Goal: Task Accomplishment & Management: Manage account settings

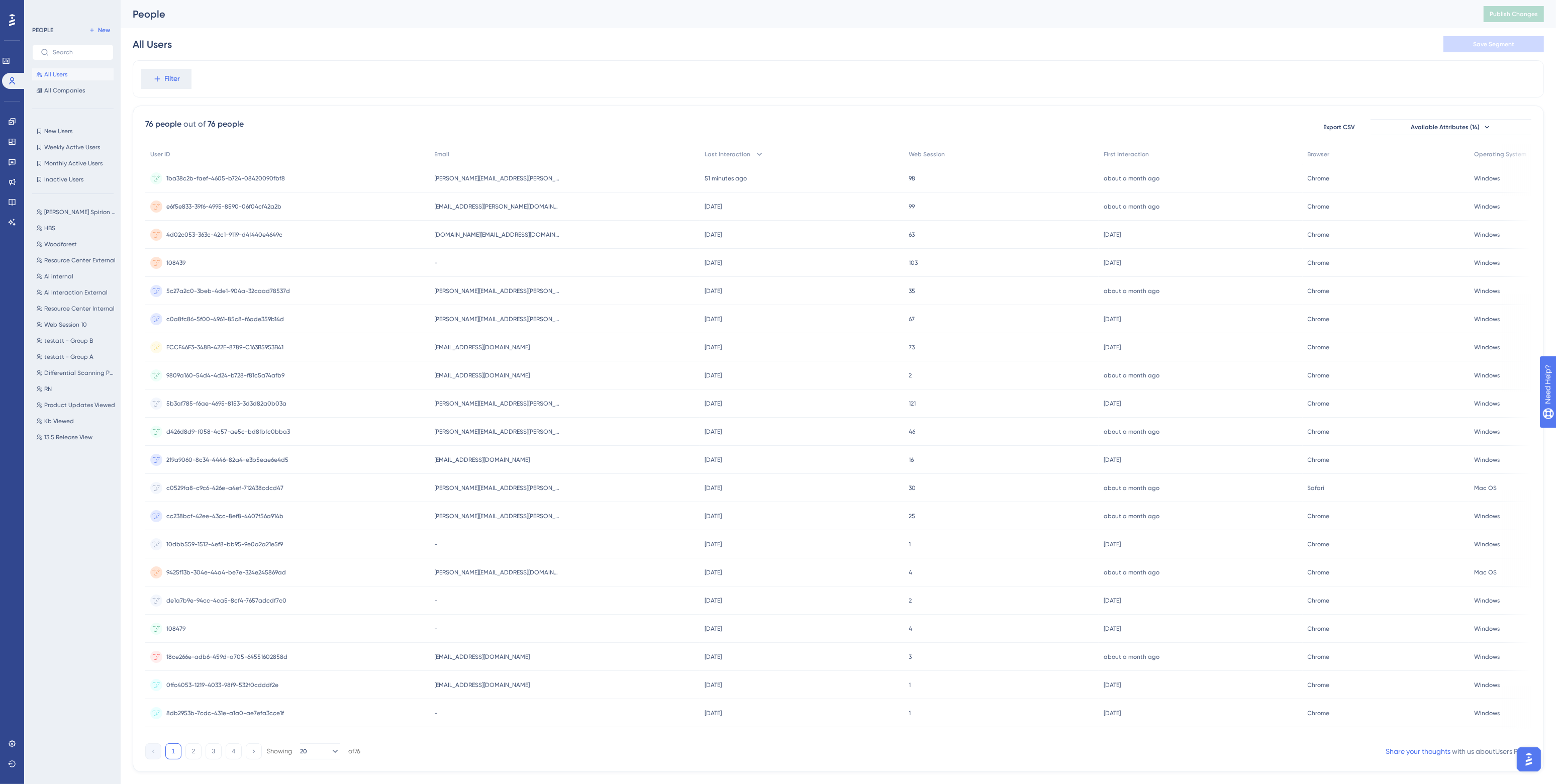
click at [1125, 27] on div "People Publish Changes" at bounding box center [838, 14] width 1435 height 28
click at [562, 180] on div "nick.lacolla@spirion.com nick.lacolla@spirion.com" at bounding box center [564, 178] width 271 height 28
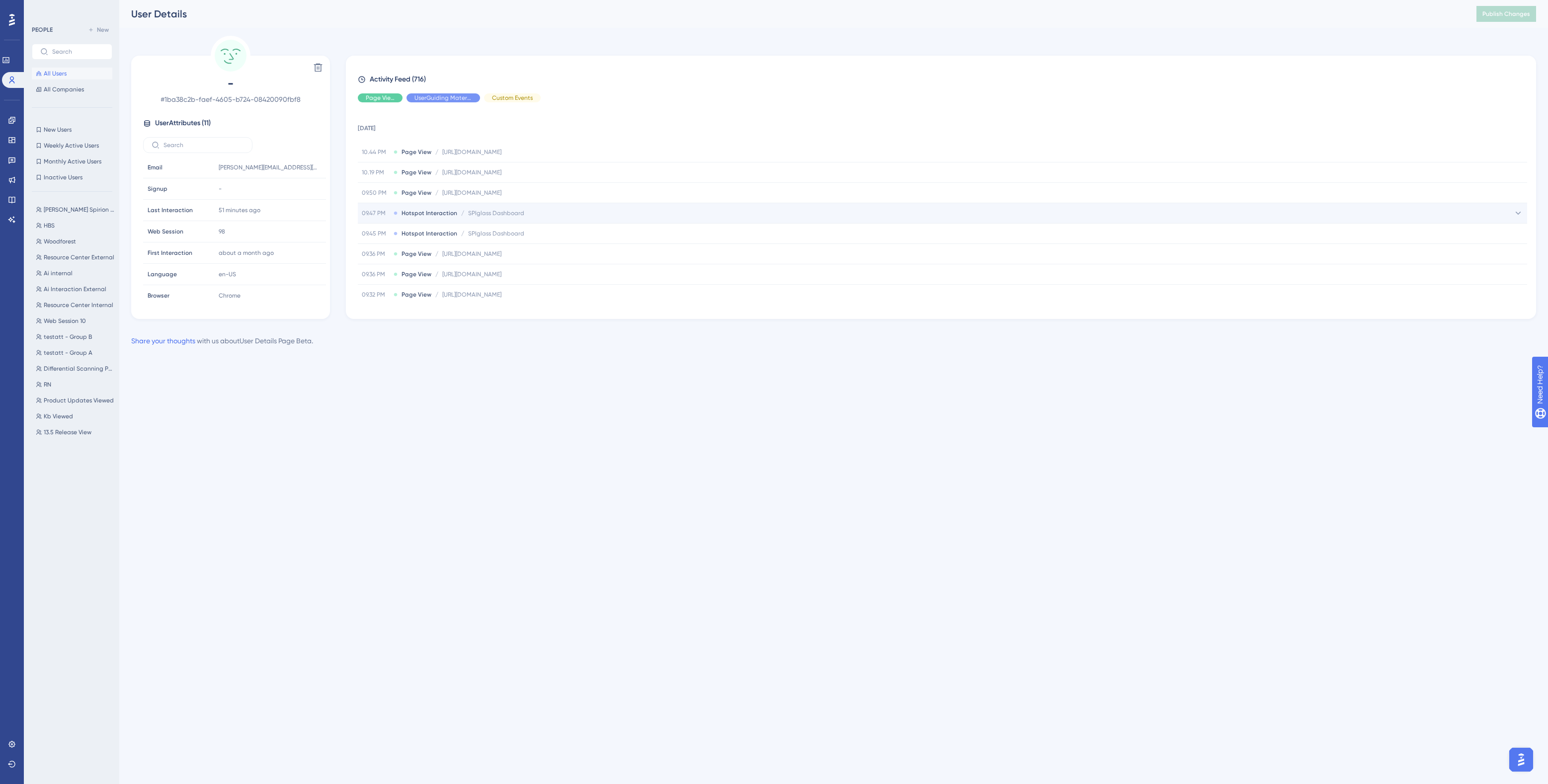
click at [509, 210] on span "SPIglass Dashboard" at bounding box center [496, 213] width 56 height 8
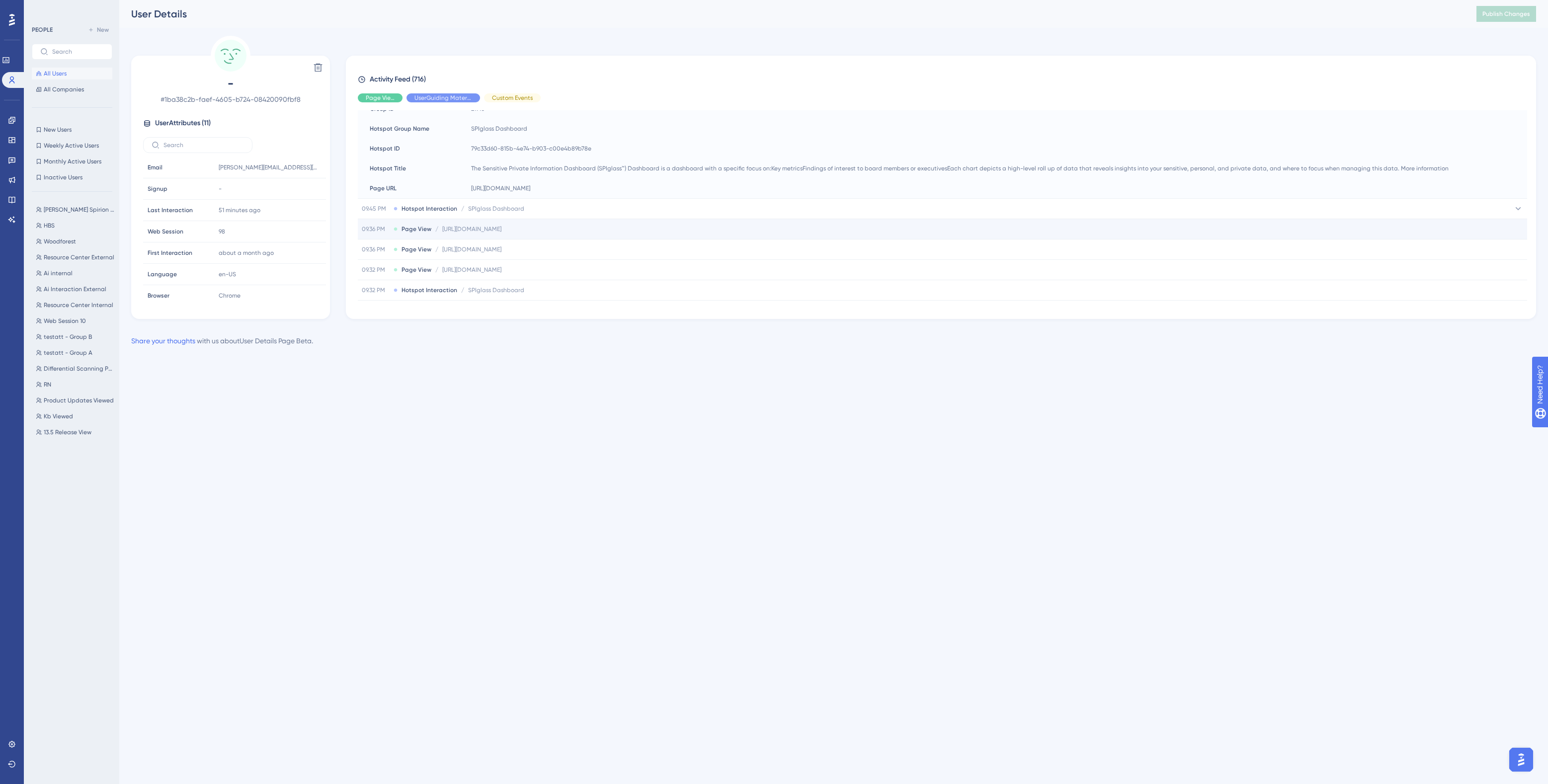
scroll to position [186, 0]
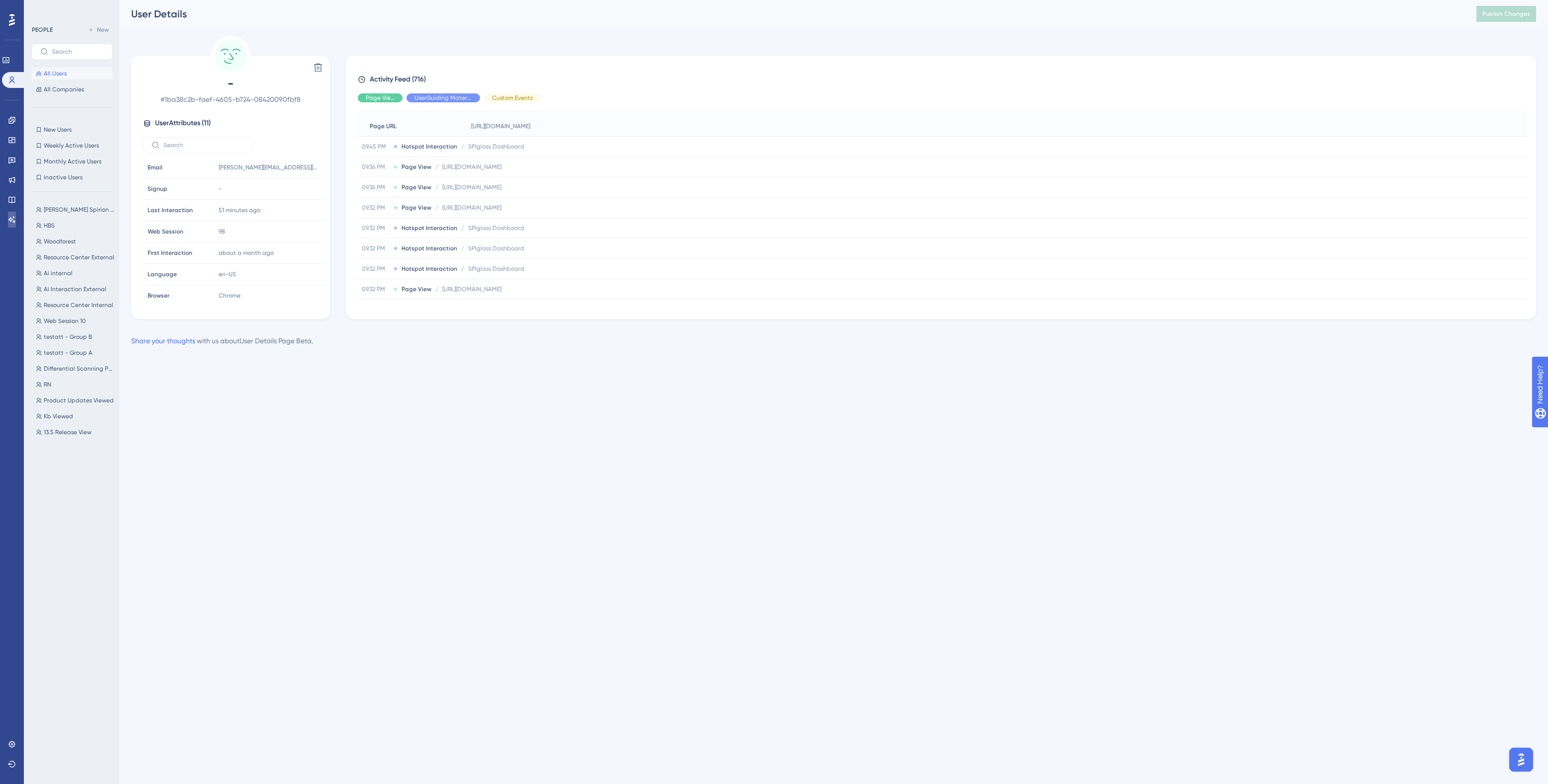
click at [13, 217] on icon at bounding box center [12, 220] width 8 height 8
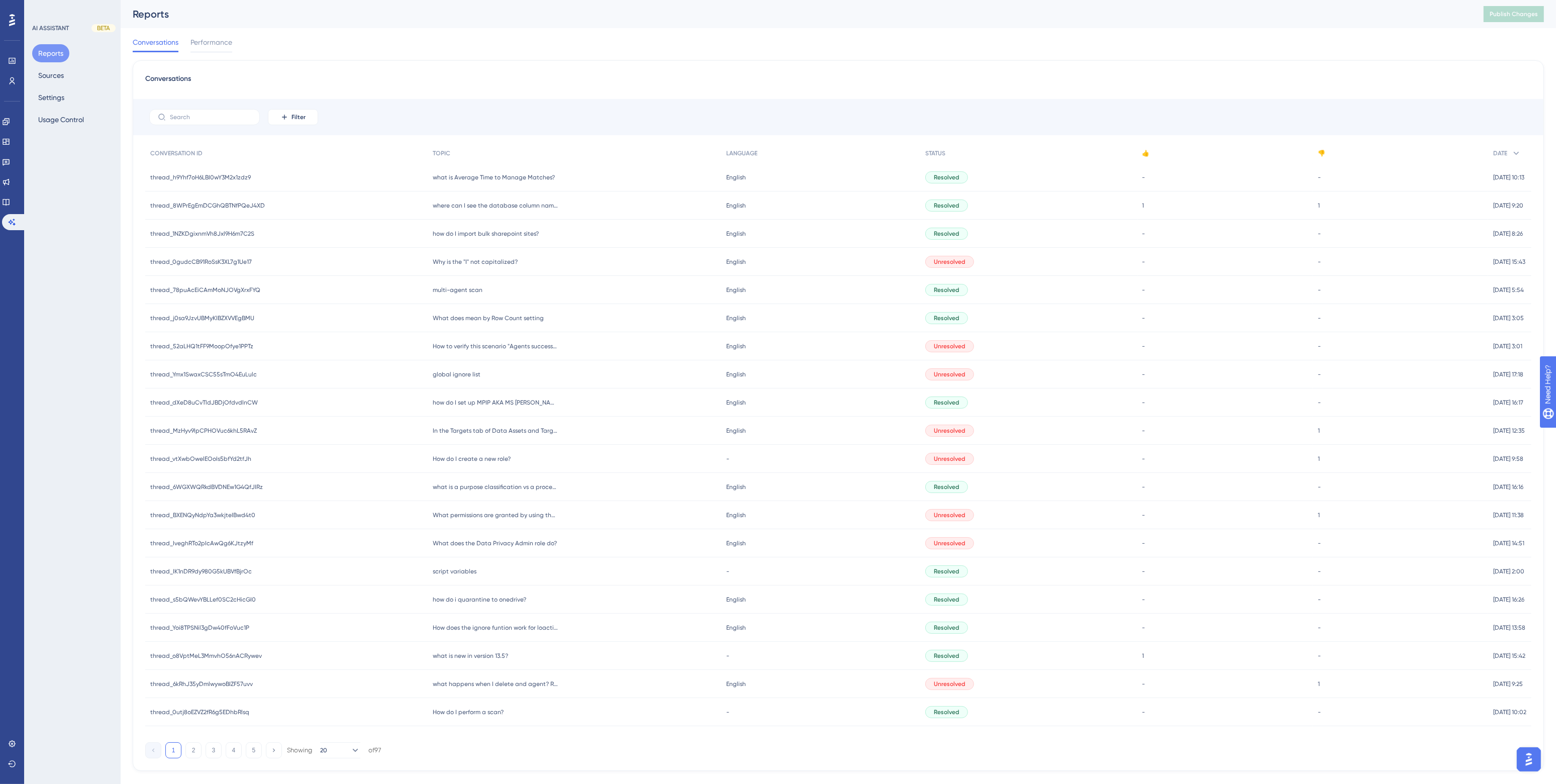
click at [479, 50] on div "Conversations Performance" at bounding box center [838, 44] width 1411 height 32
click at [77, 118] on button "Usage Control" at bounding box center [61, 119] width 58 height 18
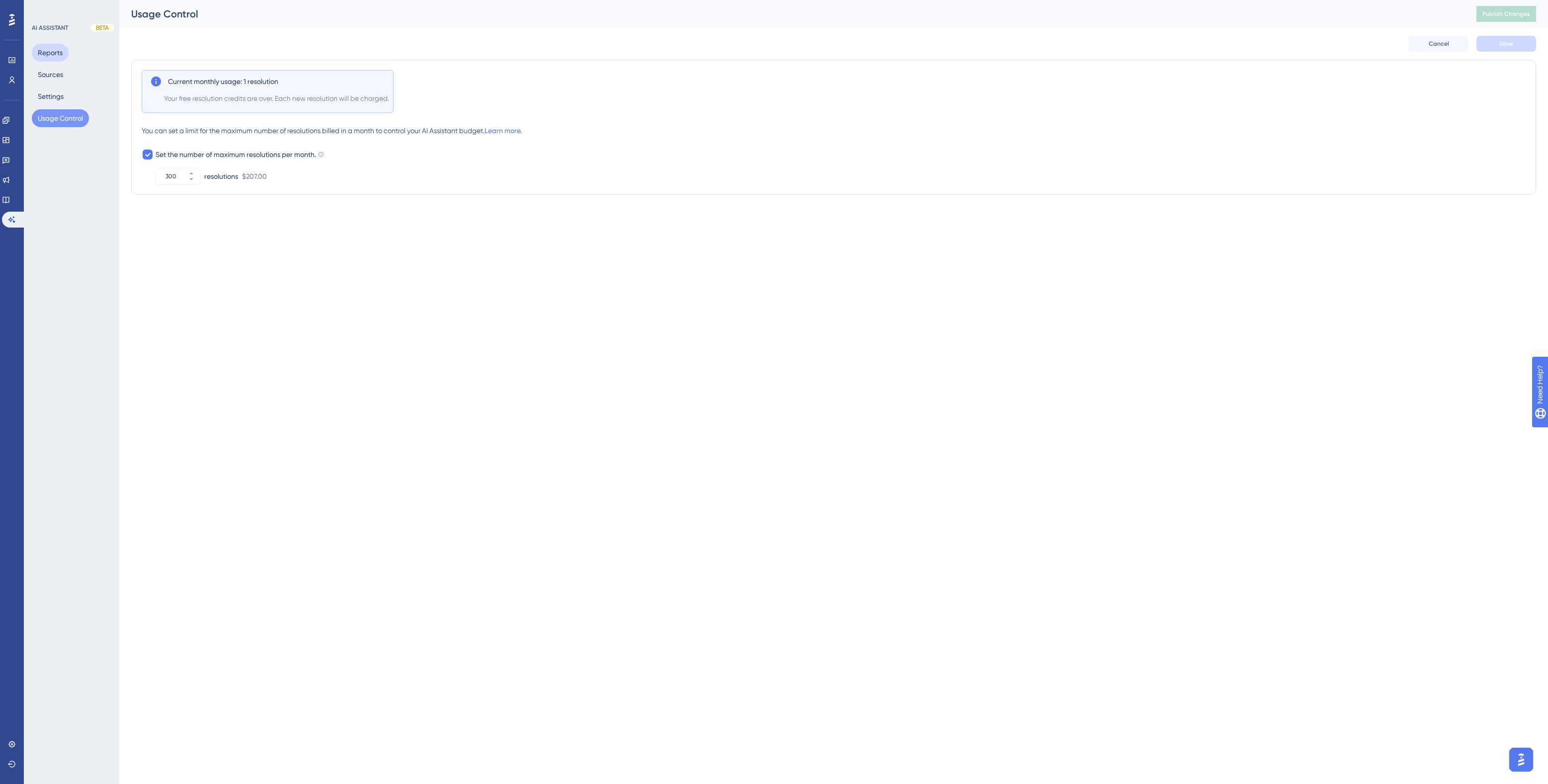
click at [53, 51] on button "Reports" at bounding box center [50, 53] width 37 height 18
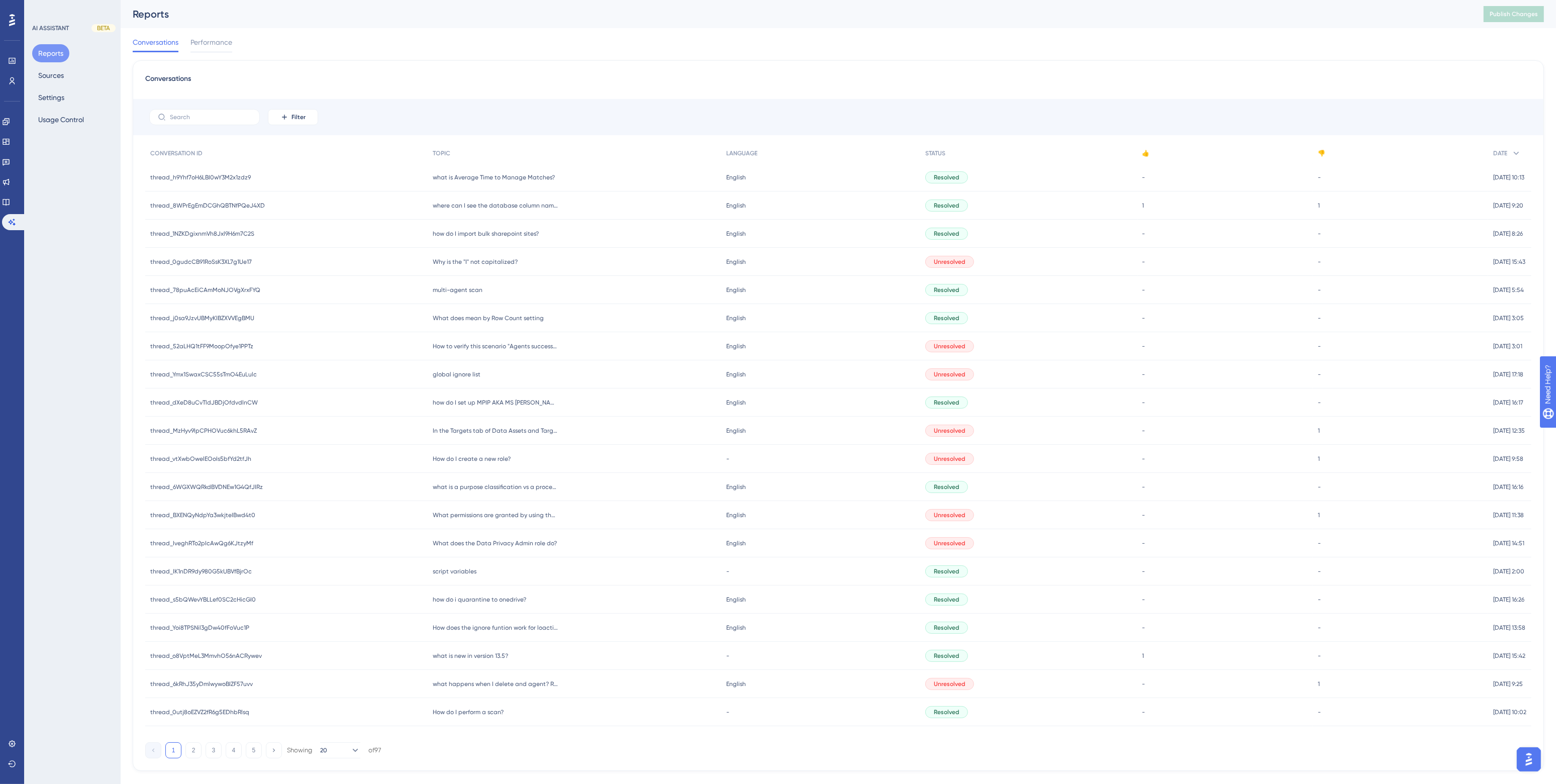
click at [629, 46] on div "Conversations Performance" at bounding box center [838, 44] width 1411 height 32
click at [10, 141] on icon at bounding box center [6, 142] width 8 height 8
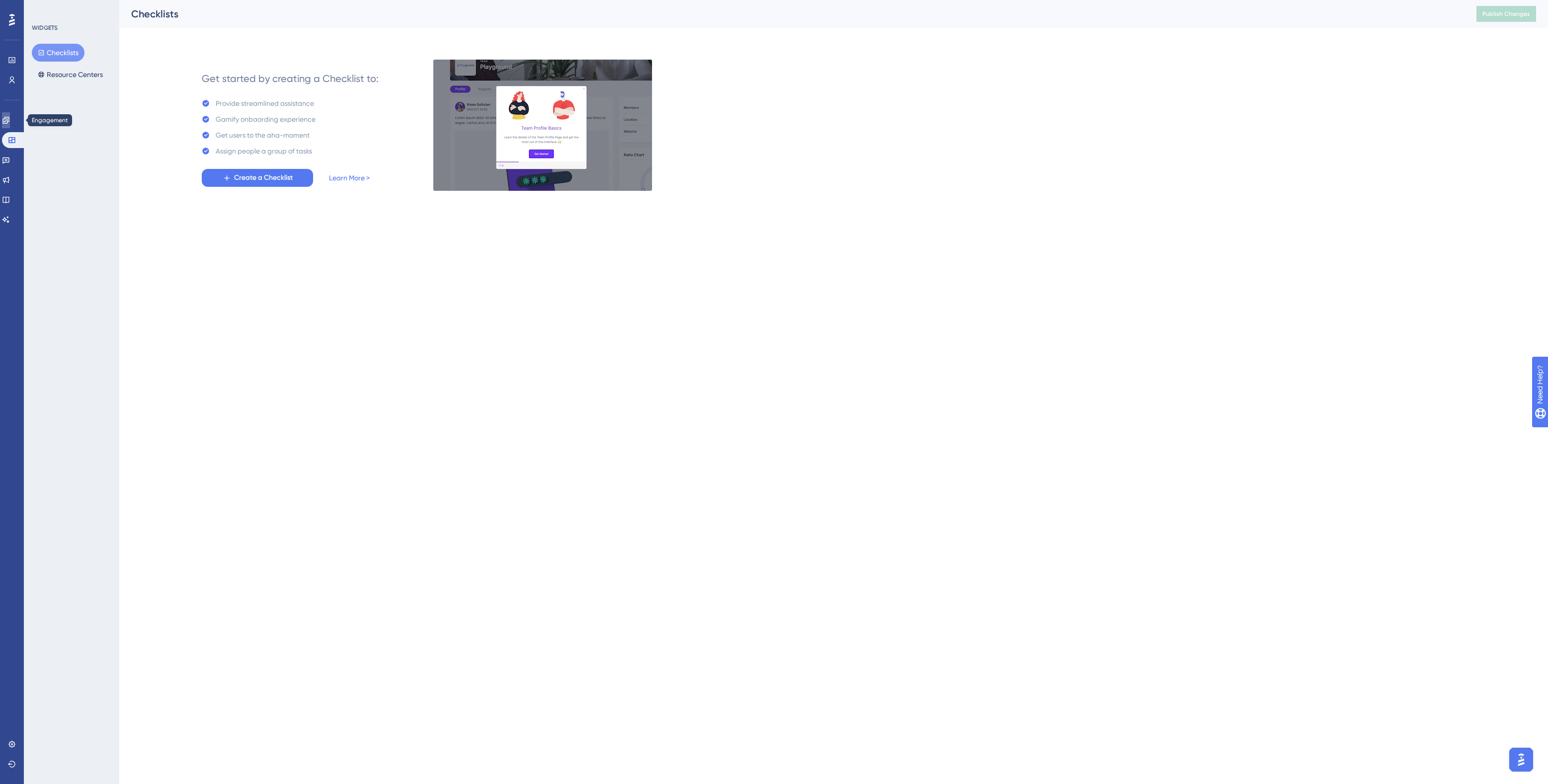
click at [8, 119] on icon at bounding box center [6, 121] width 8 height 8
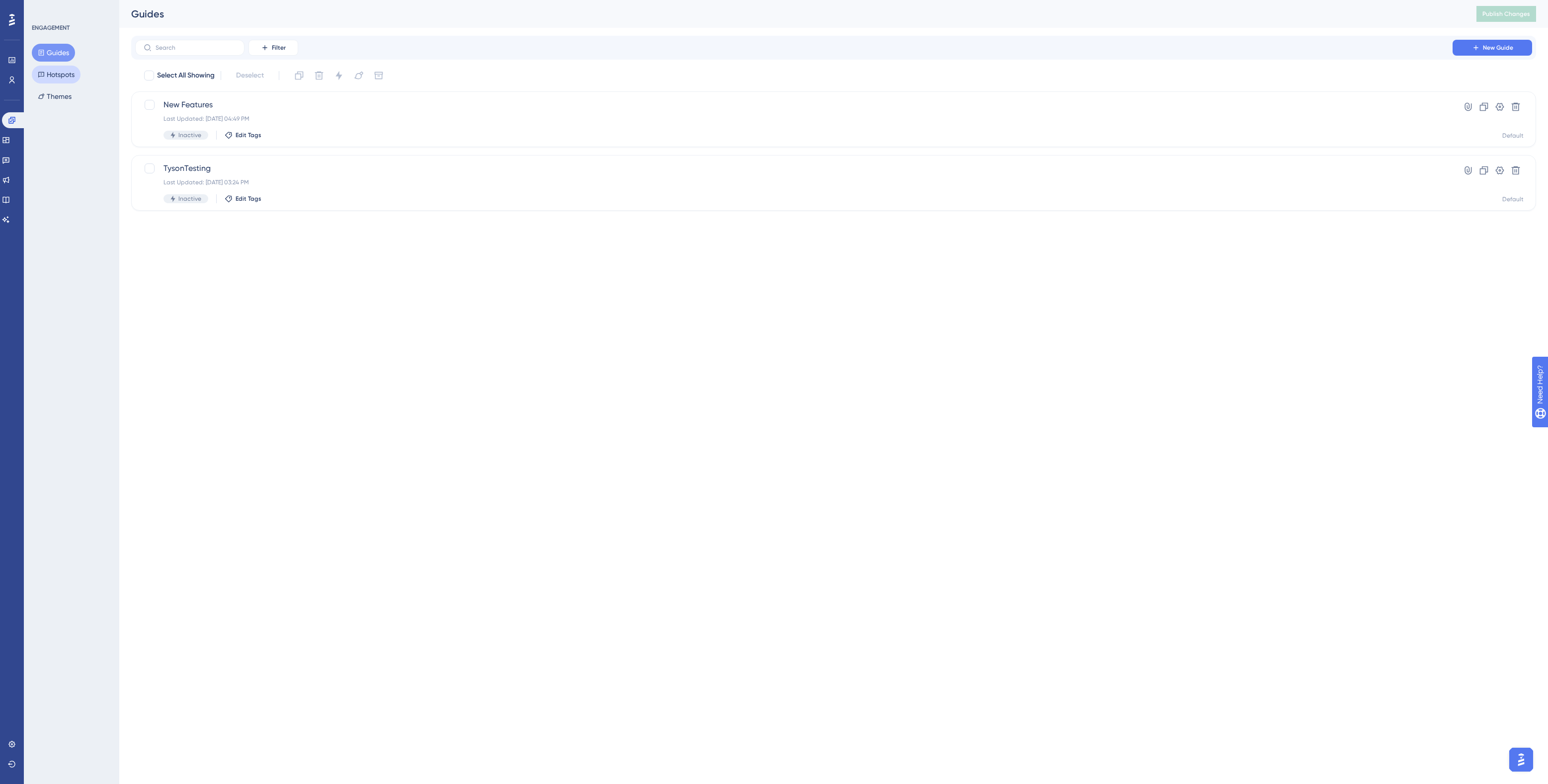
click at [64, 79] on button "Hotspots" at bounding box center [56, 74] width 49 height 18
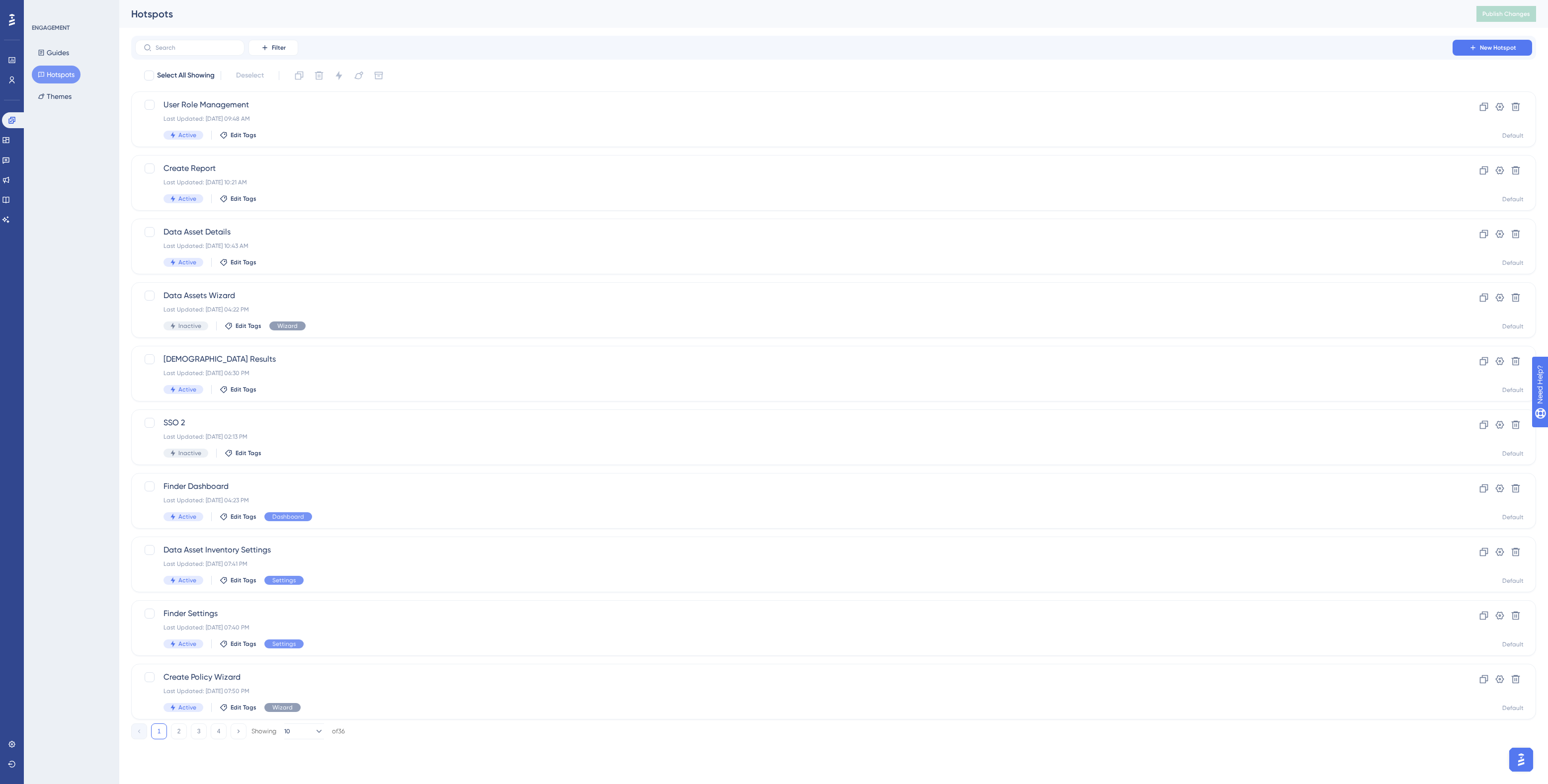
click at [72, 207] on div "ENGAGEMENT Guides Hotspots Themes" at bounding box center [71, 392] width 95 height 784
click at [175, 738] on button "2" at bounding box center [178, 731] width 16 height 16
click at [202, 731] on button "3" at bounding box center [198, 731] width 16 height 16
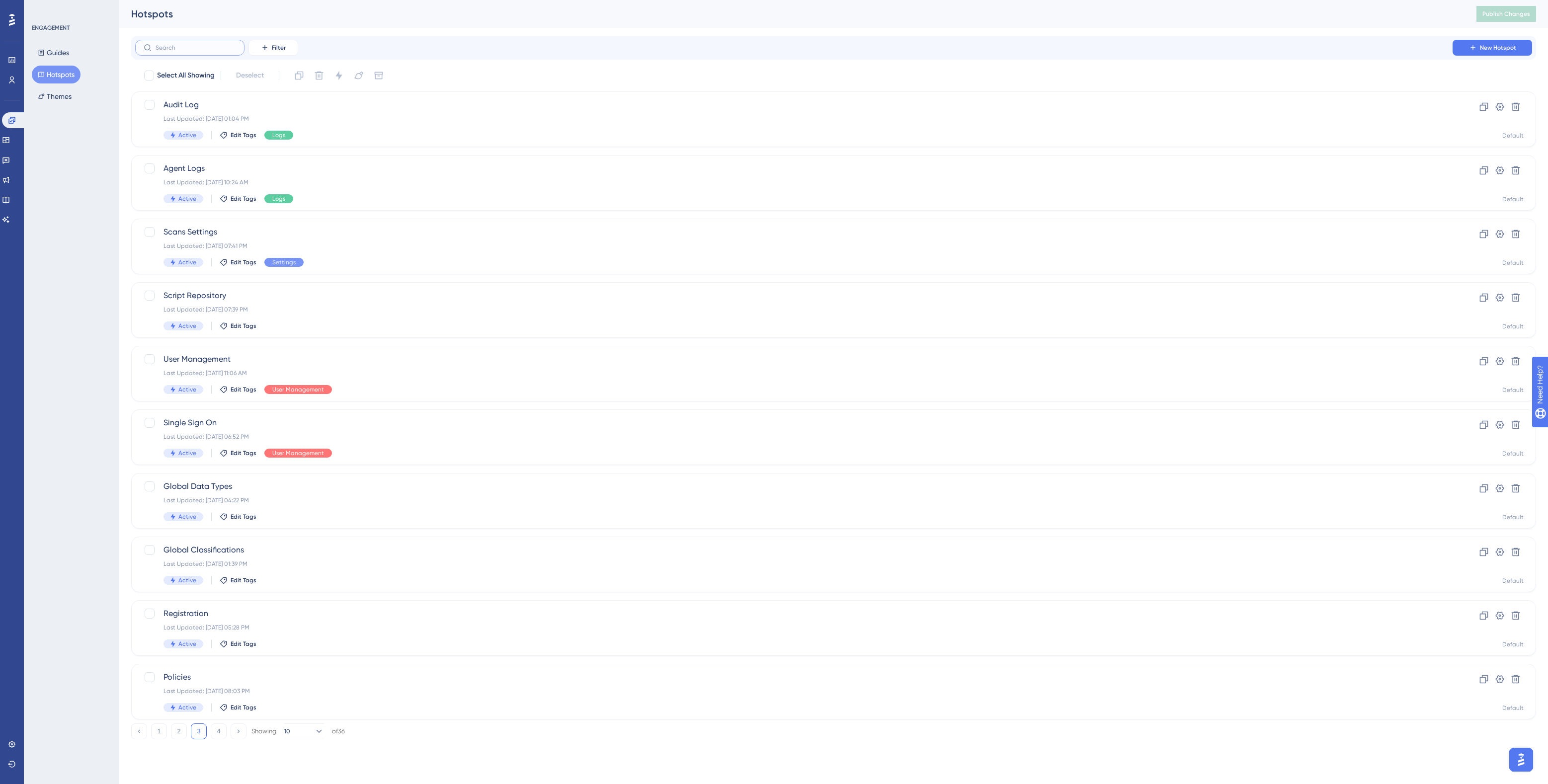
click at [197, 46] on input "text" at bounding box center [196, 47] width 81 height 7
click at [1330, 110] on span "Audit Log" at bounding box center [794, 105] width 1261 height 12
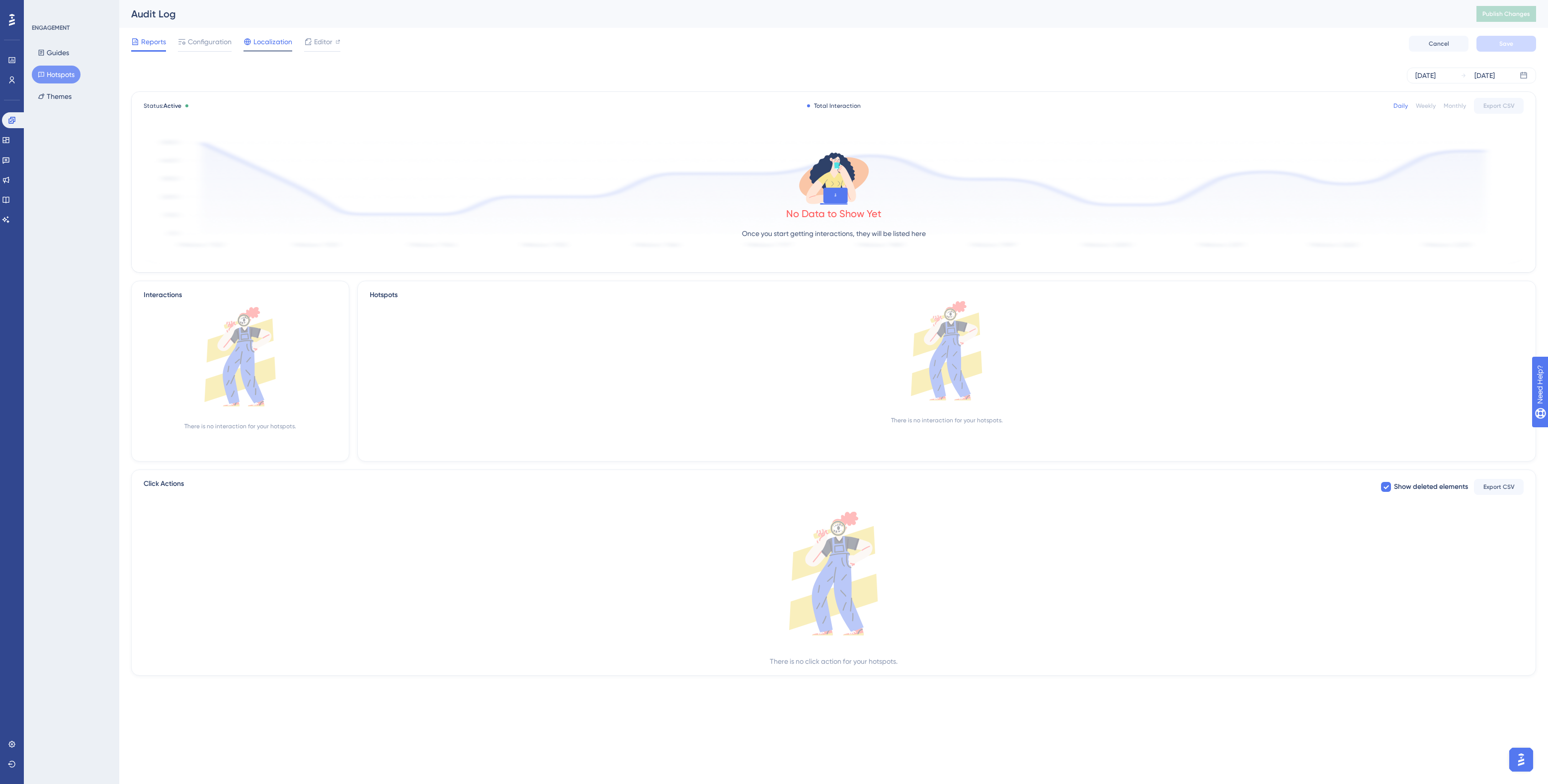
click at [200, 45] on span "Configuration" at bounding box center [209, 42] width 44 height 12
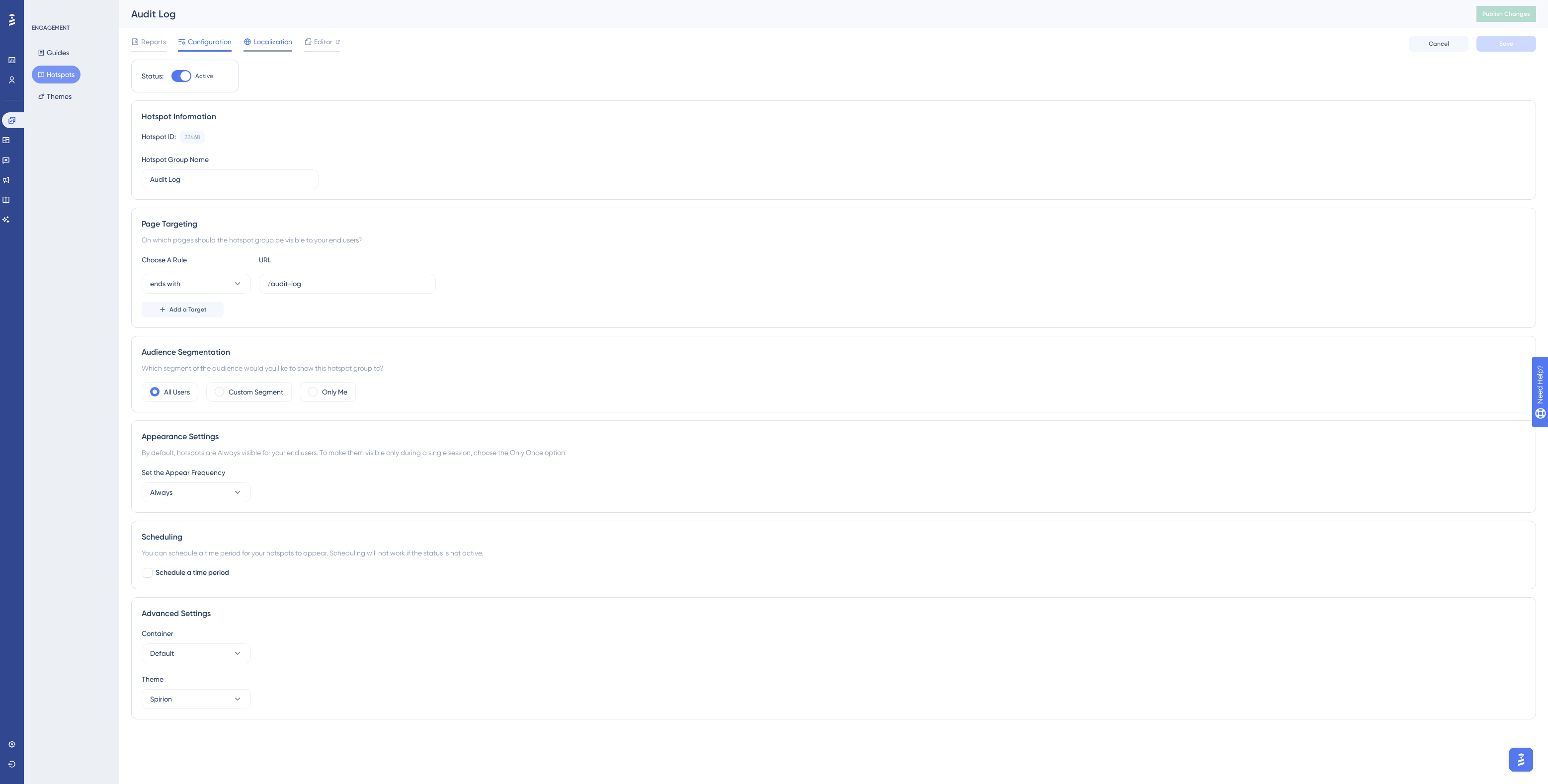
click at [259, 43] on span "Localization" at bounding box center [272, 42] width 39 height 12
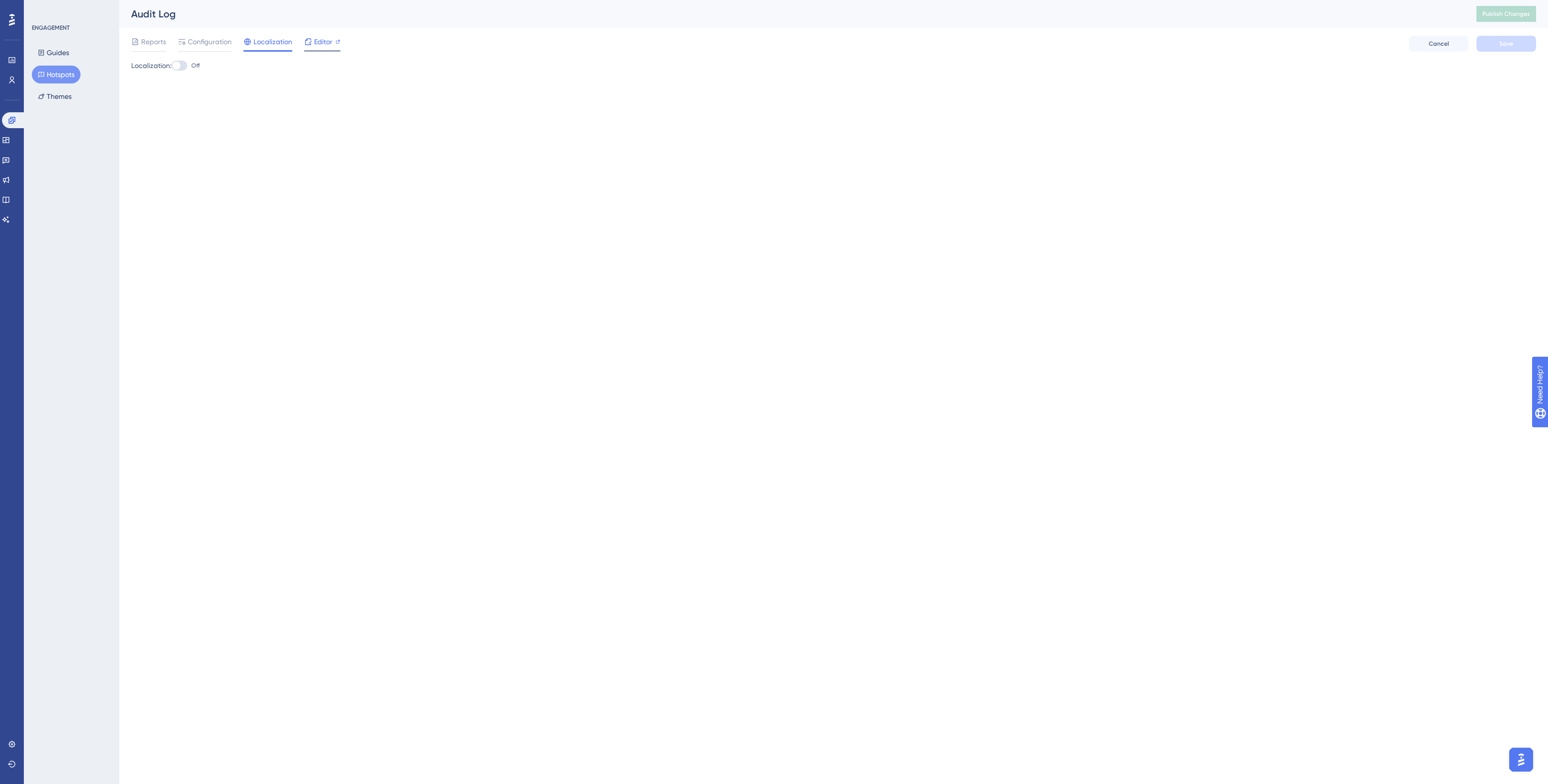
click at [314, 40] on span "Editor" at bounding box center [323, 42] width 18 height 12
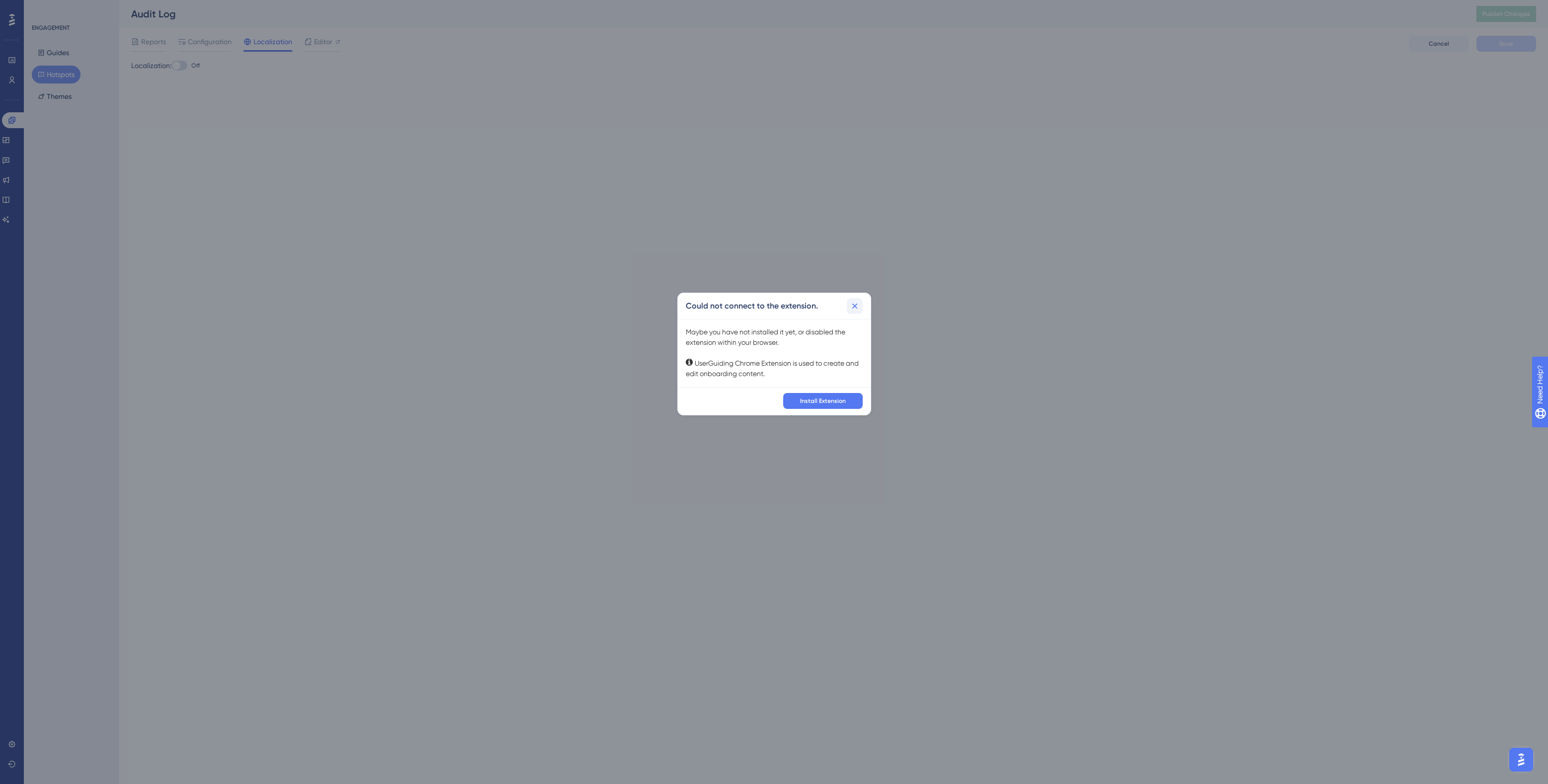
click at [858, 304] on icon at bounding box center [855, 306] width 10 height 10
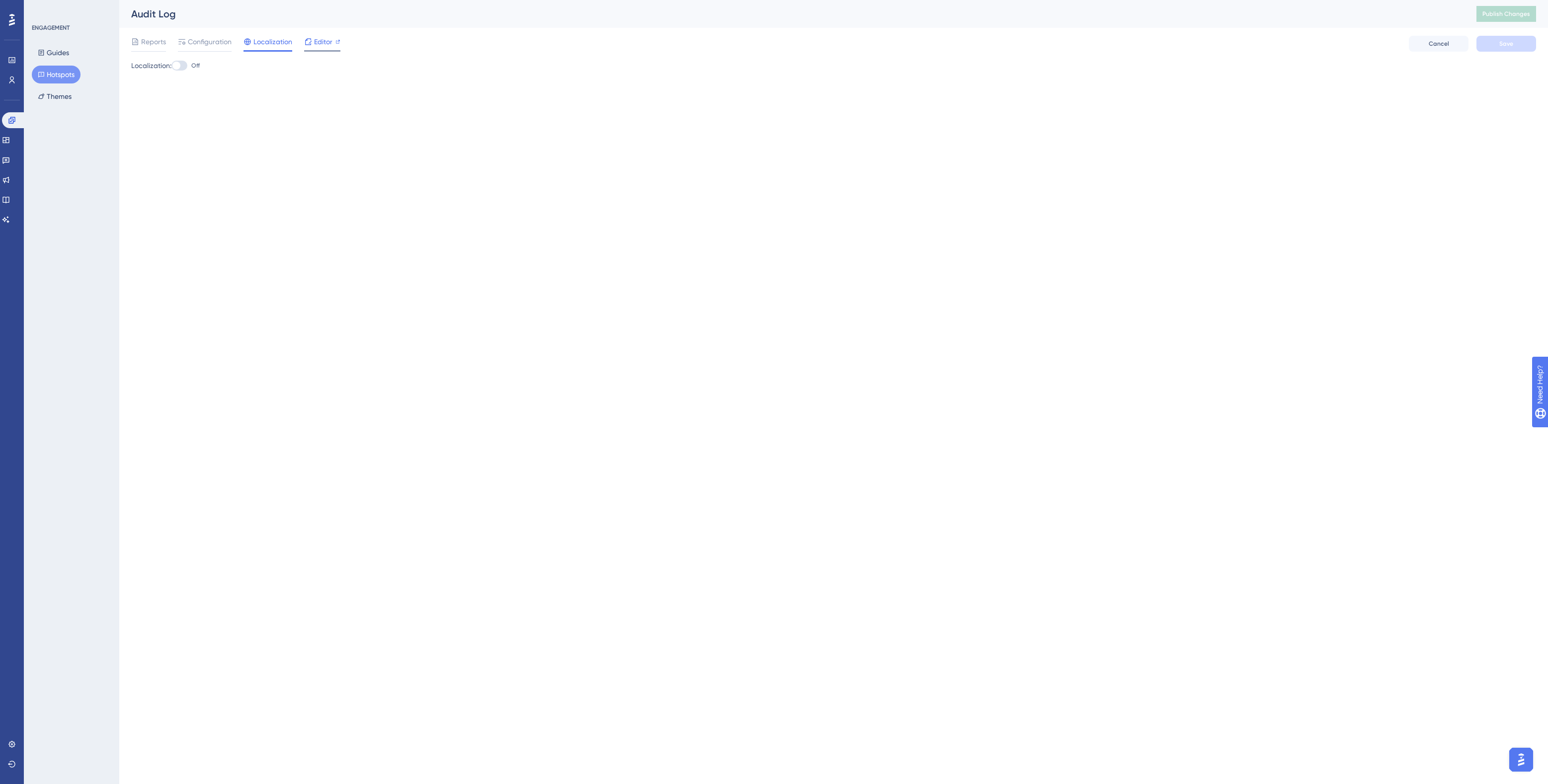
click at [320, 43] on span "Editor" at bounding box center [323, 42] width 18 height 12
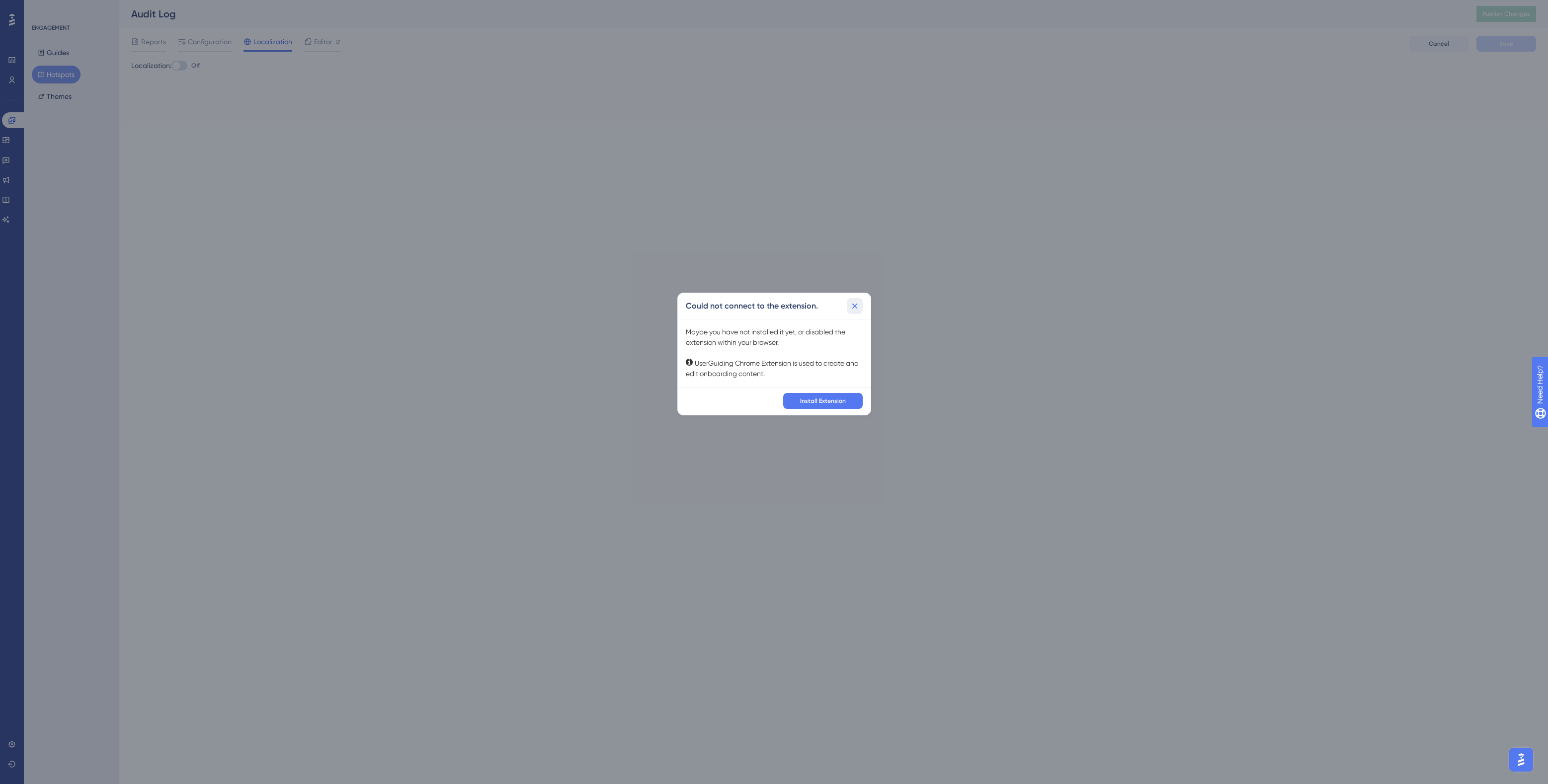
click at [857, 302] on icon at bounding box center [855, 306] width 10 height 10
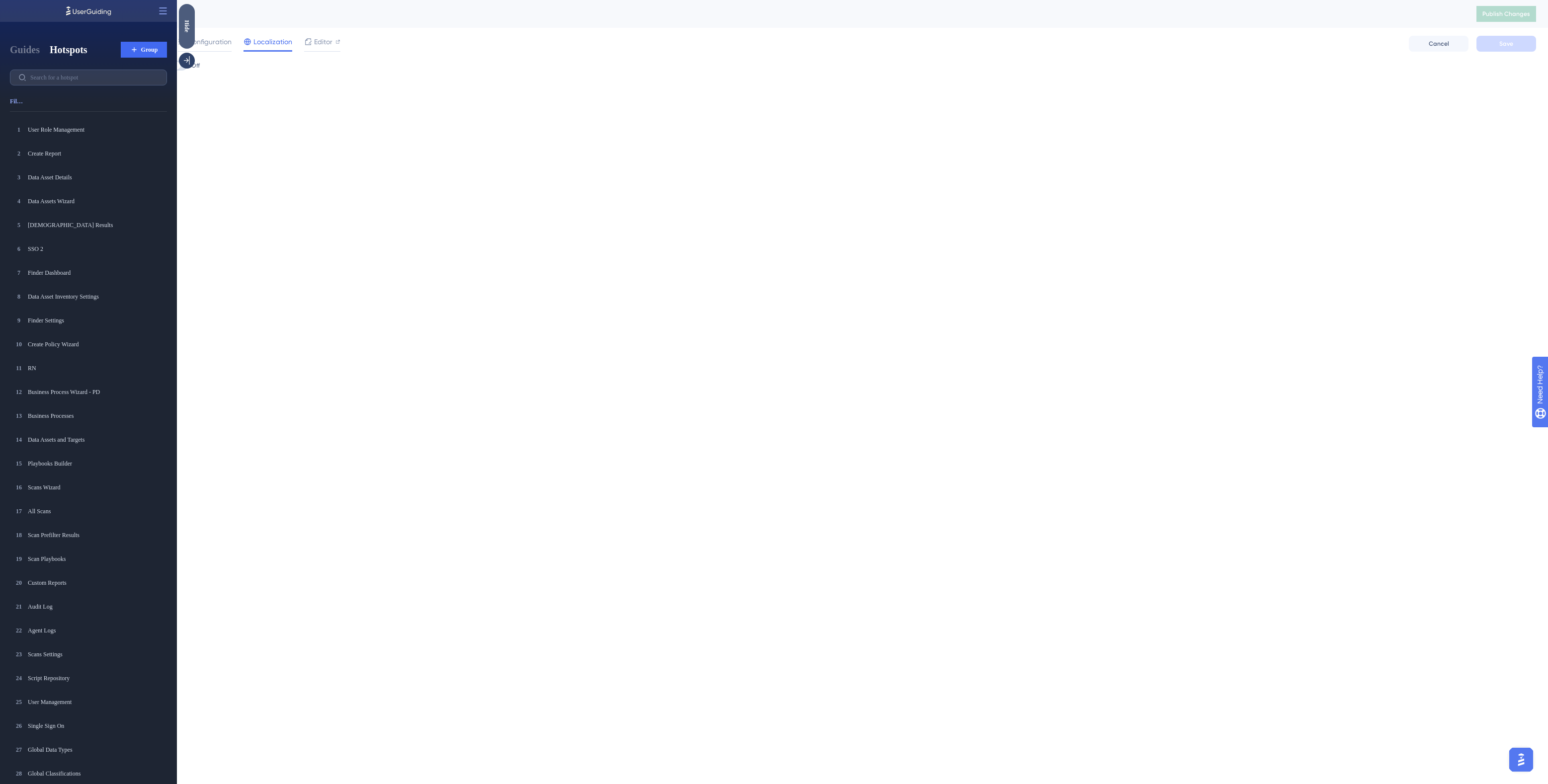
click at [188, 34] on div "Hide" at bounding box center [186, 26] width 16 height 45
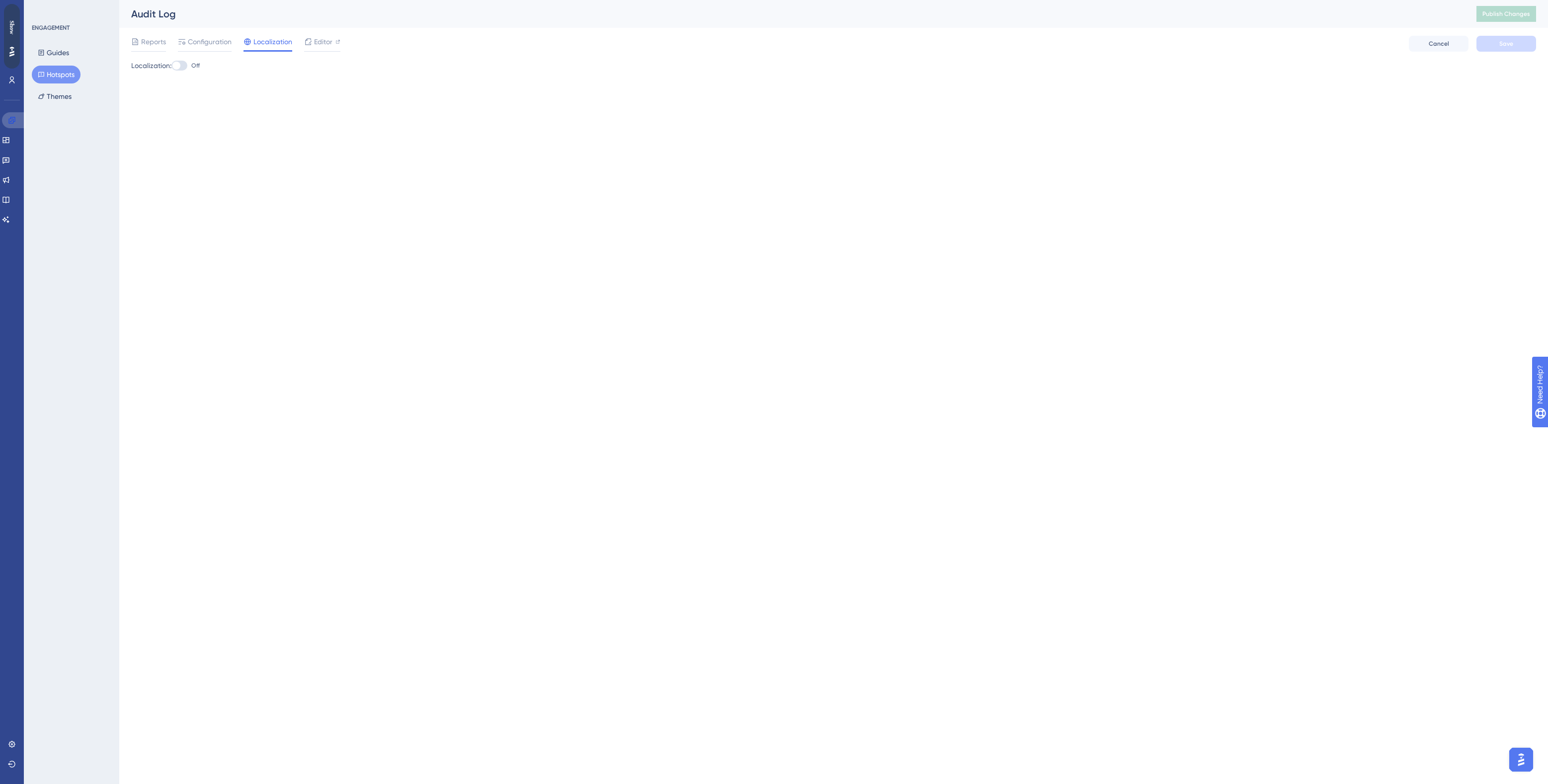
click at [10, 116] on icon at bounding box center [12, 121] width 8 height 8
click at [58, 76] on button "Hotspots" at bounding box center [56, 74] width 49 height 18
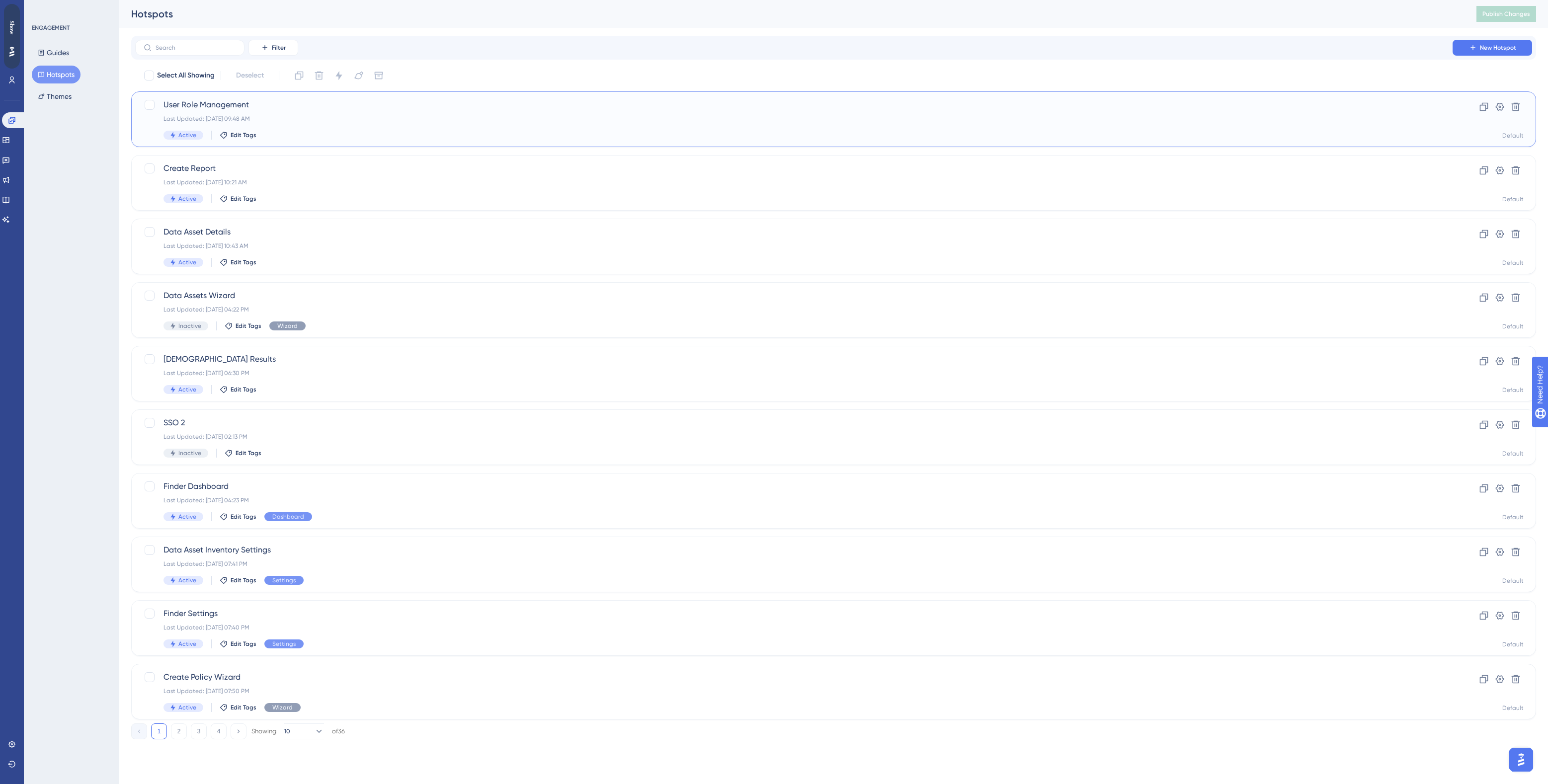
click at [298, 118] on div "Last Updated: [DATE] 09:48 AM" at bounding box center [794, 119] width 1261 height 8
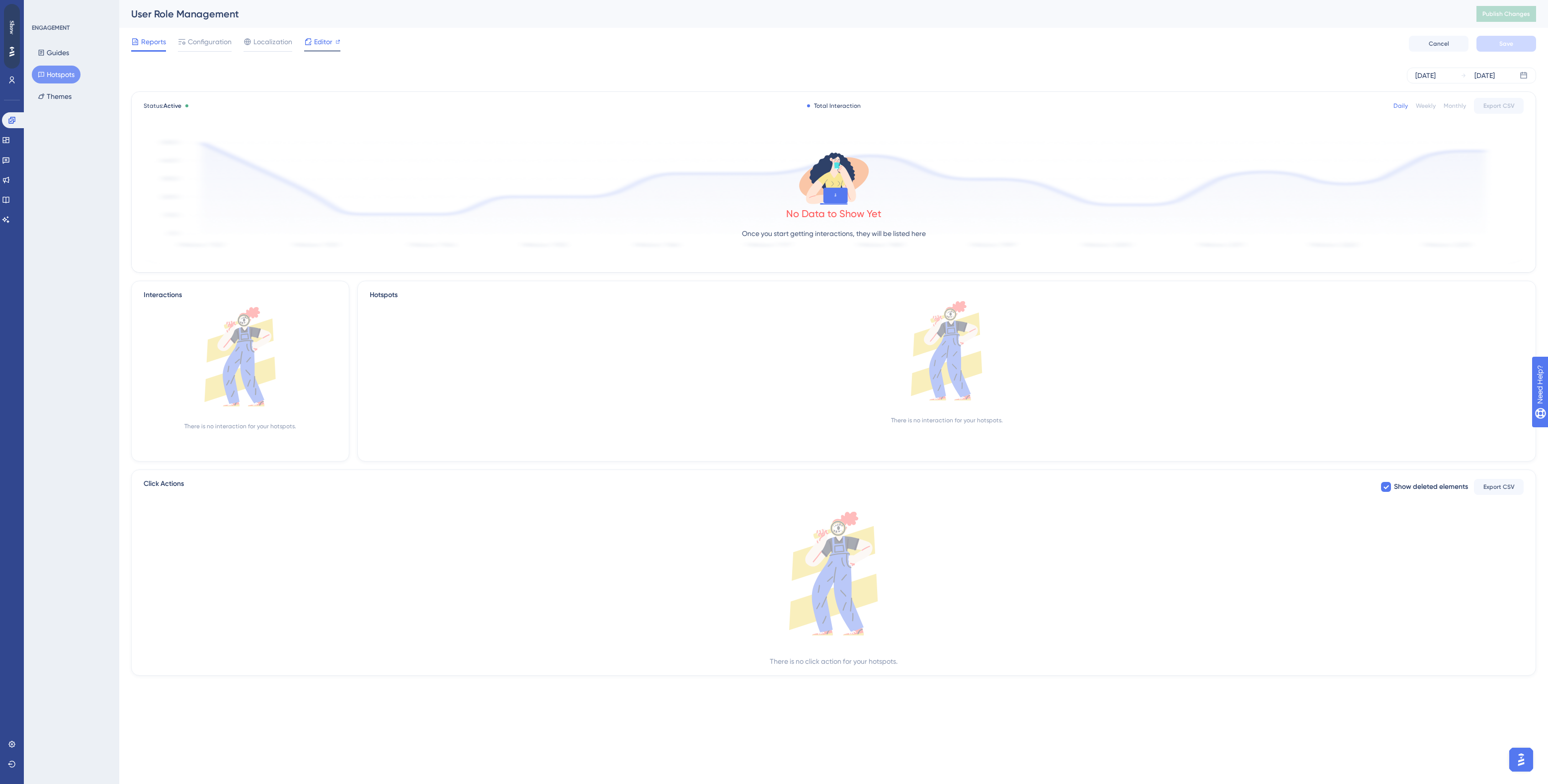
click at [311, 46] on div "Editor" at bounding box center [322, 42] width 37 height 12
click at [1288, 27] on div "User Role Management Publish Changes" at bounding box center [834, 14] width 1429 height 28
click at [12, 59] on icon at bounding box center [12, 60] width 7 height 6
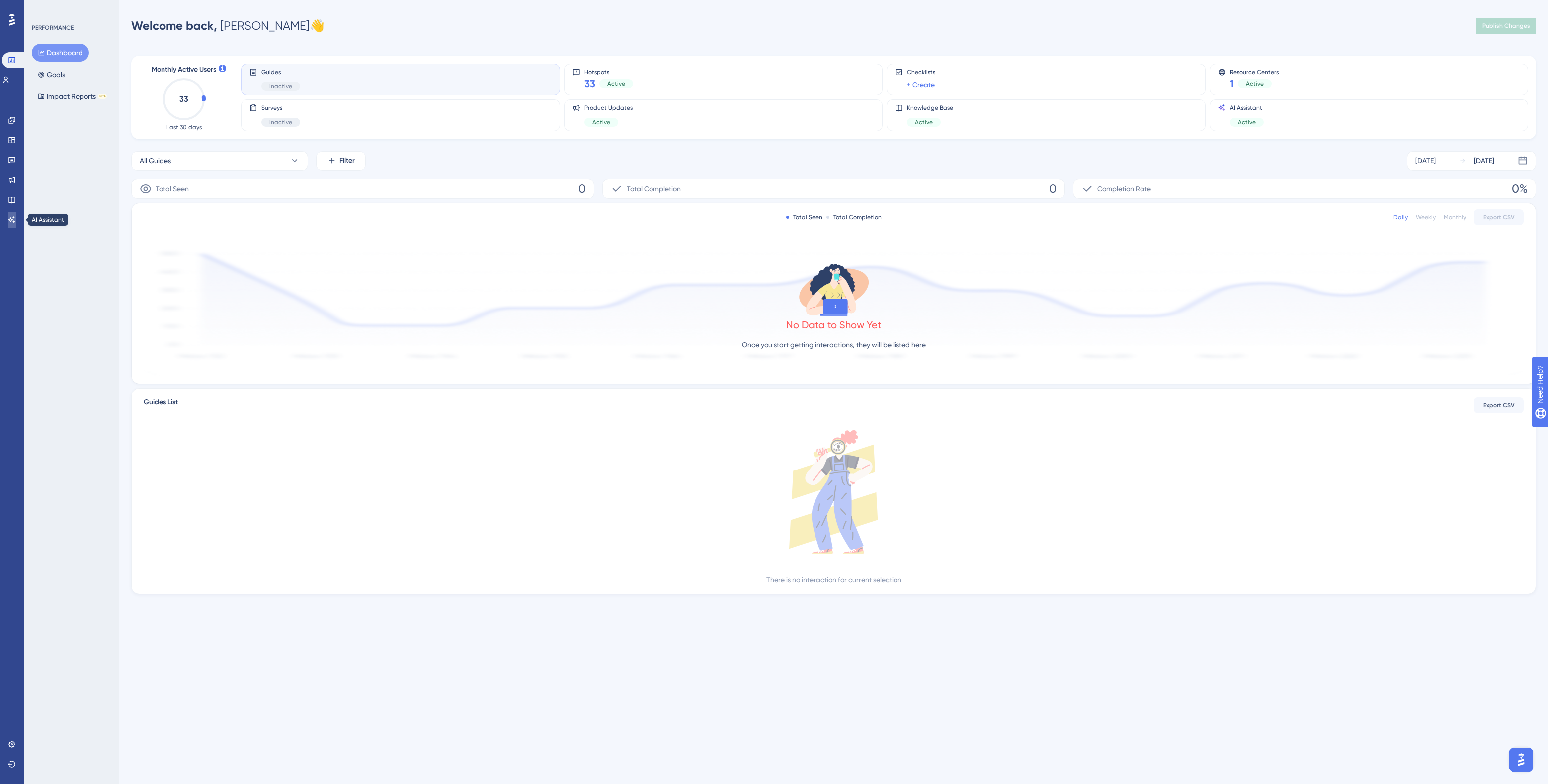
click at [12, 219] on icon at bounding box center [12, 219] width 7 height 7
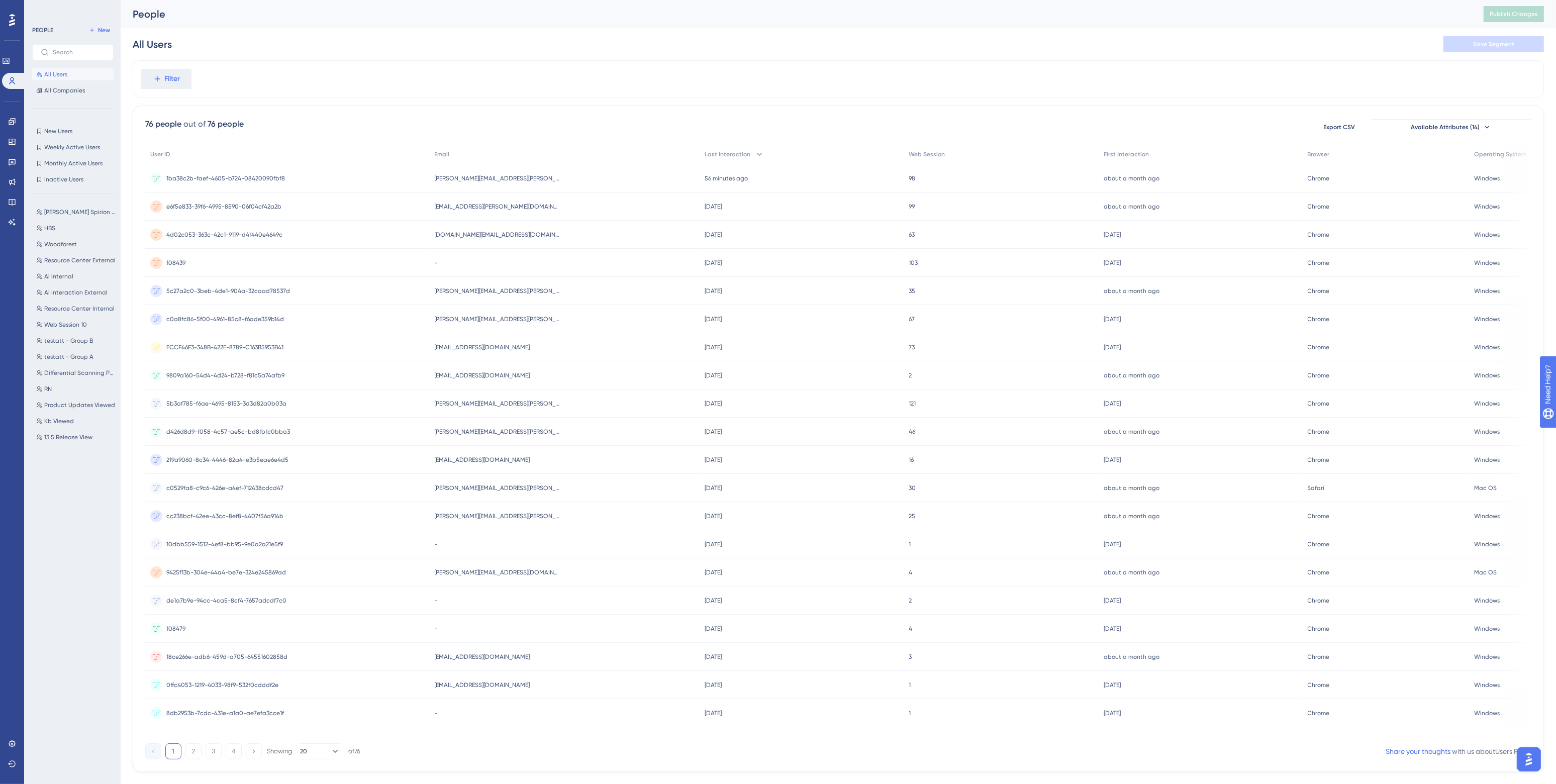
click at [464, 82] on div "Filter" at bounding box center [838, 79] width 1411 height 37
click at [14, 140] on icon at bounding box center [12, 142] width 7 height 6
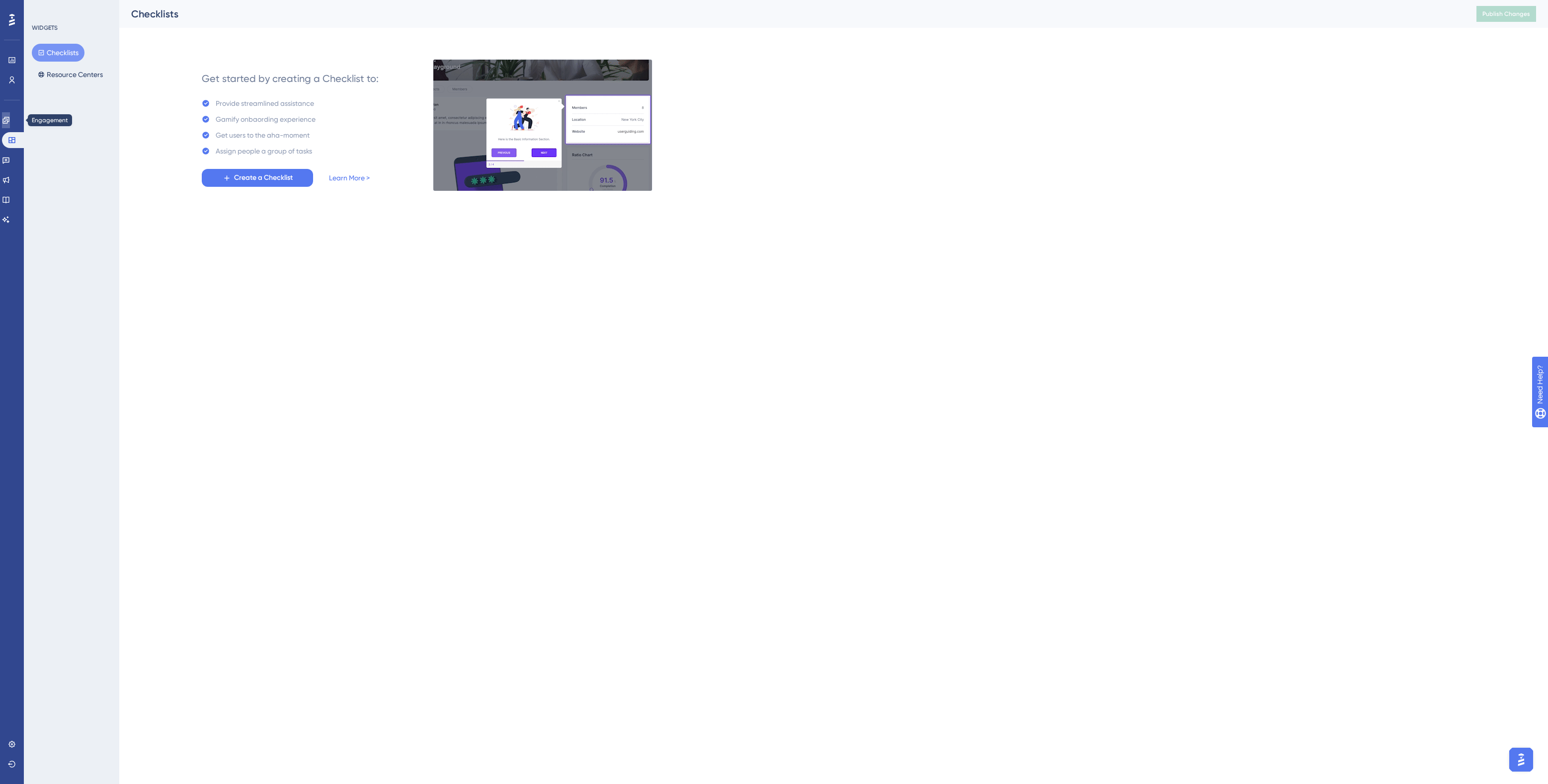
click at [10, 121] on icon at bounding box center [6, 121] width 8 height 8
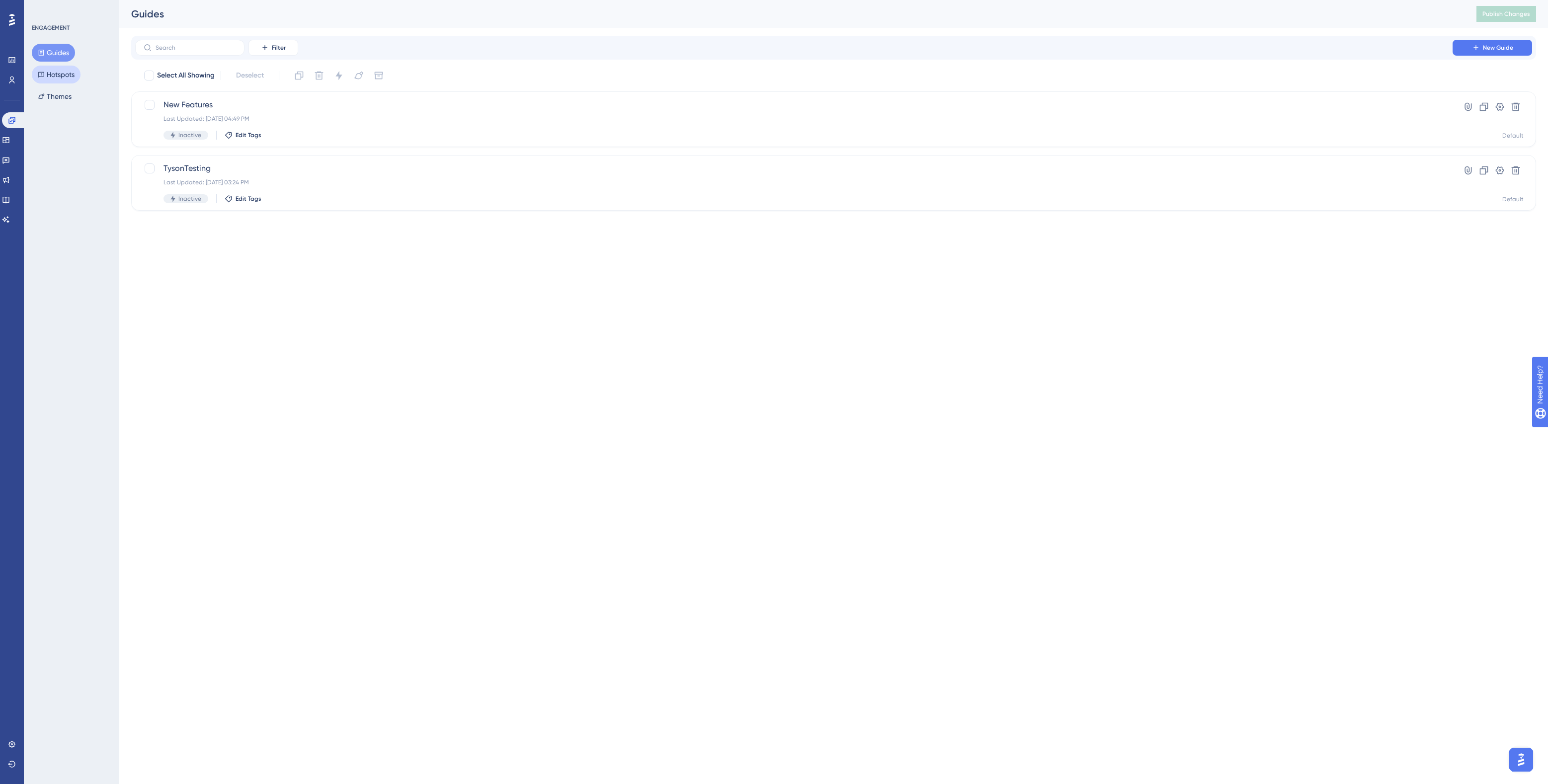
click at [58, 77] on button "Hotspots" at bounding box center [56, 74] width 49 height 18
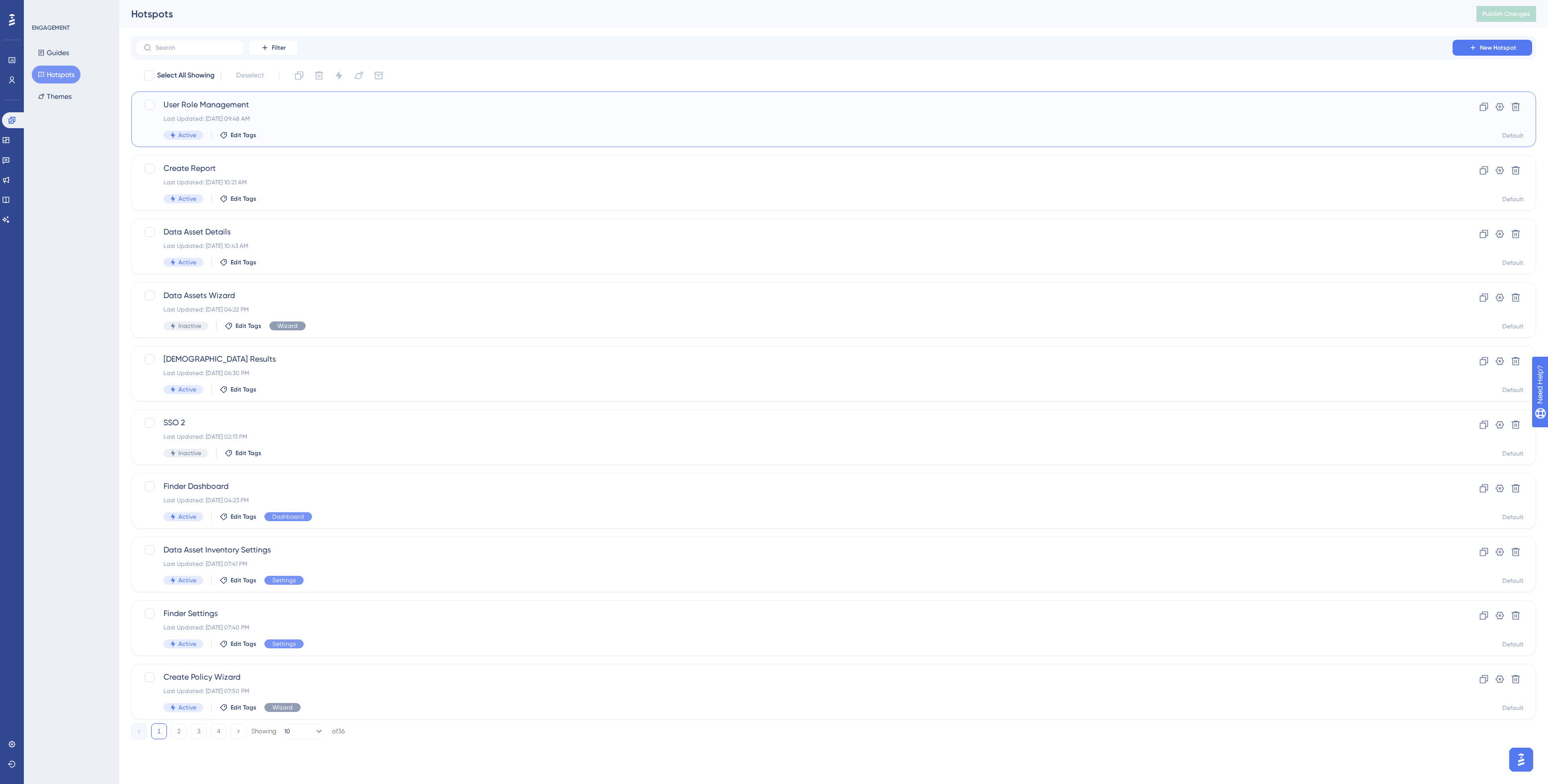
click at [257, 106] on span "User Role Management" at bounding box center [794, 105] width 1261 height 12
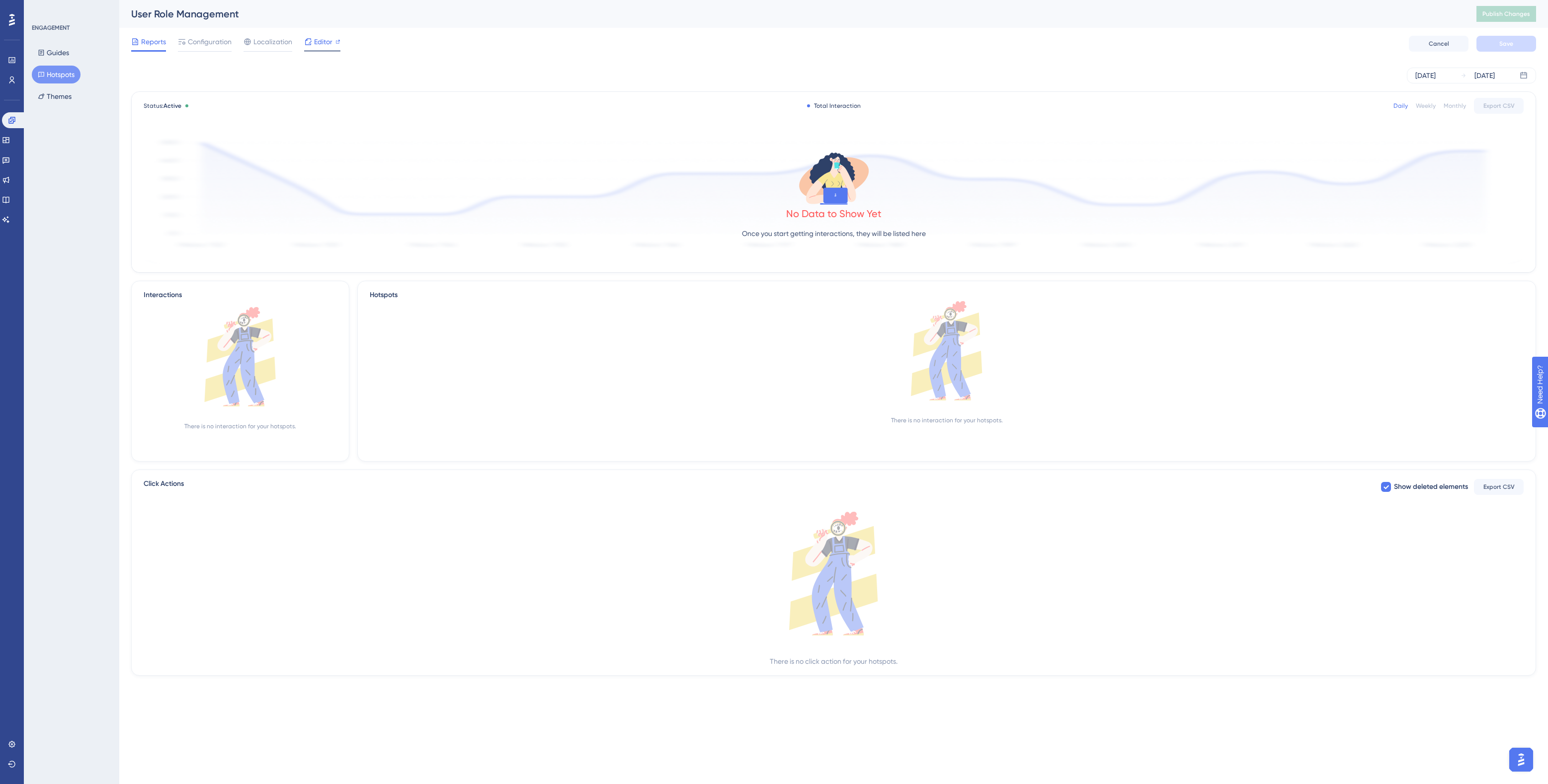
click at [322, 48] on div "Editor" at bounding box center [322, 43] width 37 height 16
click at [1508, 16] on span "Publish Changes" at bounding box center [1506, 14] width 47 height 8
click at [1520, 18] on span "Publish Changes" at bounding box center [1506, 14] width 47 height 8
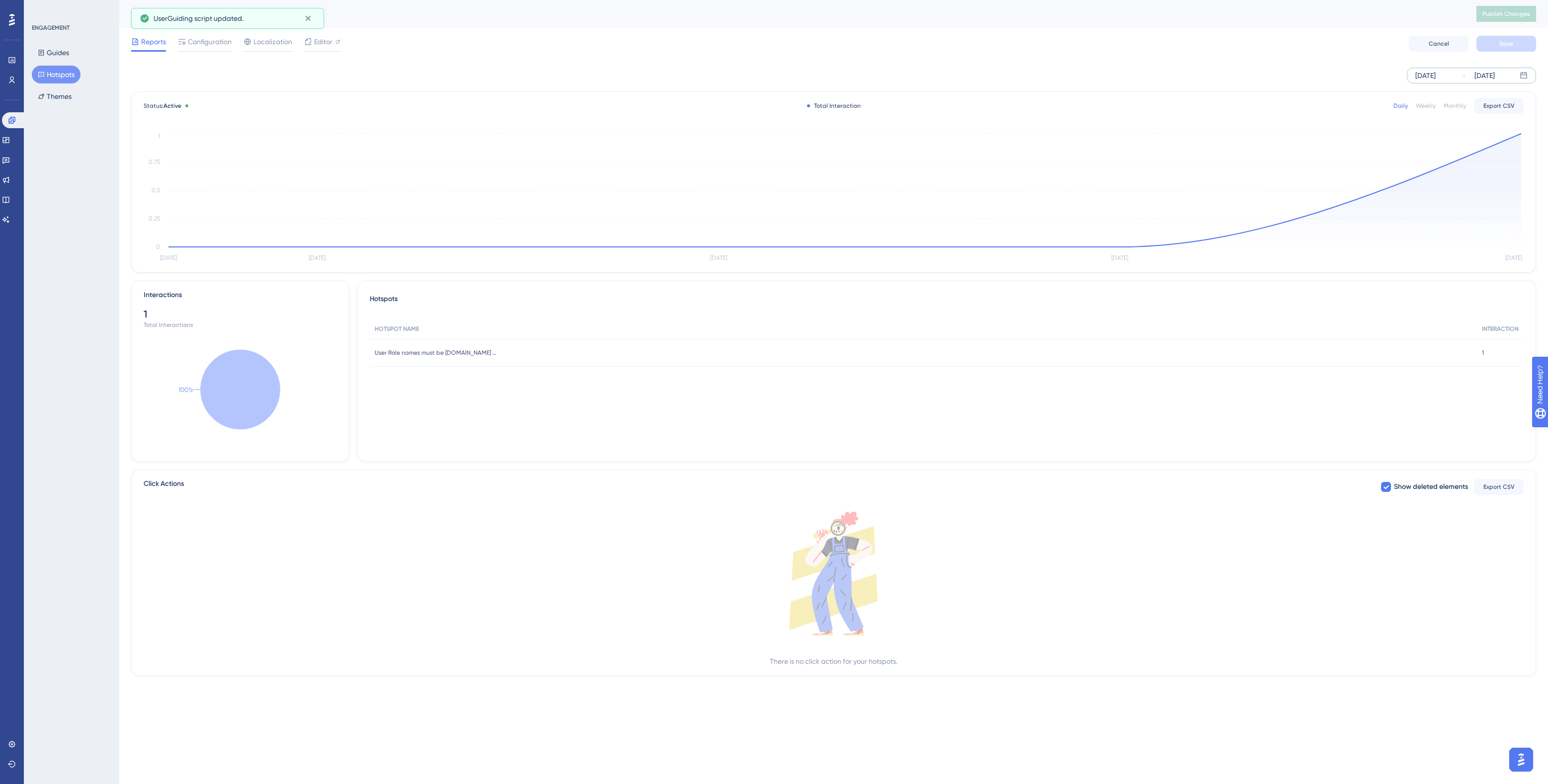
click at [1436, 72] on div "[DATE]" at bounding box center [1425, 76] width 20 height 12
click at [1218, 104] on div "[DATE]" at bounding box center [1287, 106] width 164 height 28
click at [1216, 108] on icon at bounding box center [1214, 106] width 6 height 9
click at [1310, 158] on button "01" at bounding box center [1309, 156] width 17 height 17
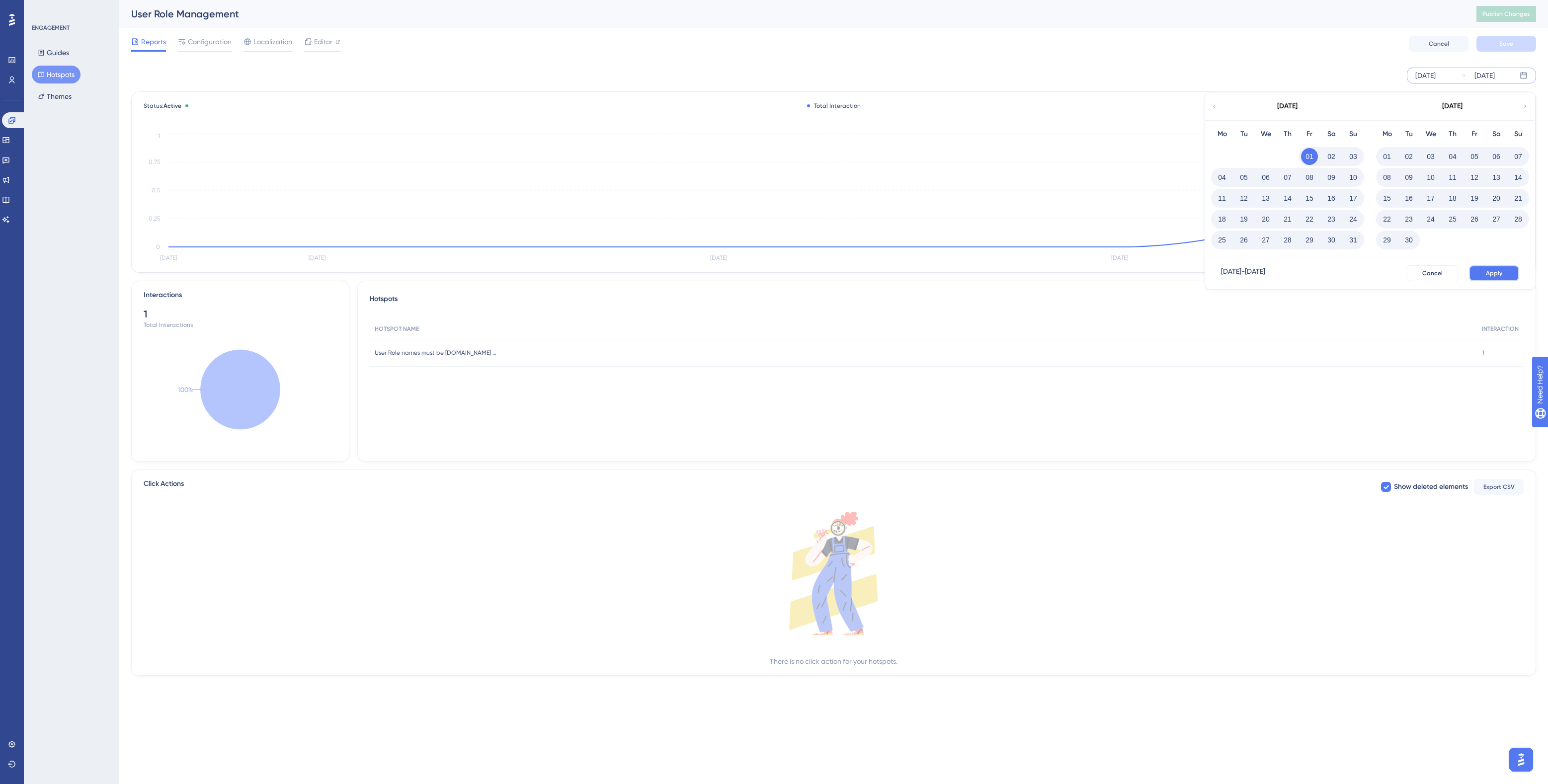
click at [1514, 274] on button "Apply" at bounding box center [1494, 273] width 50 height 16
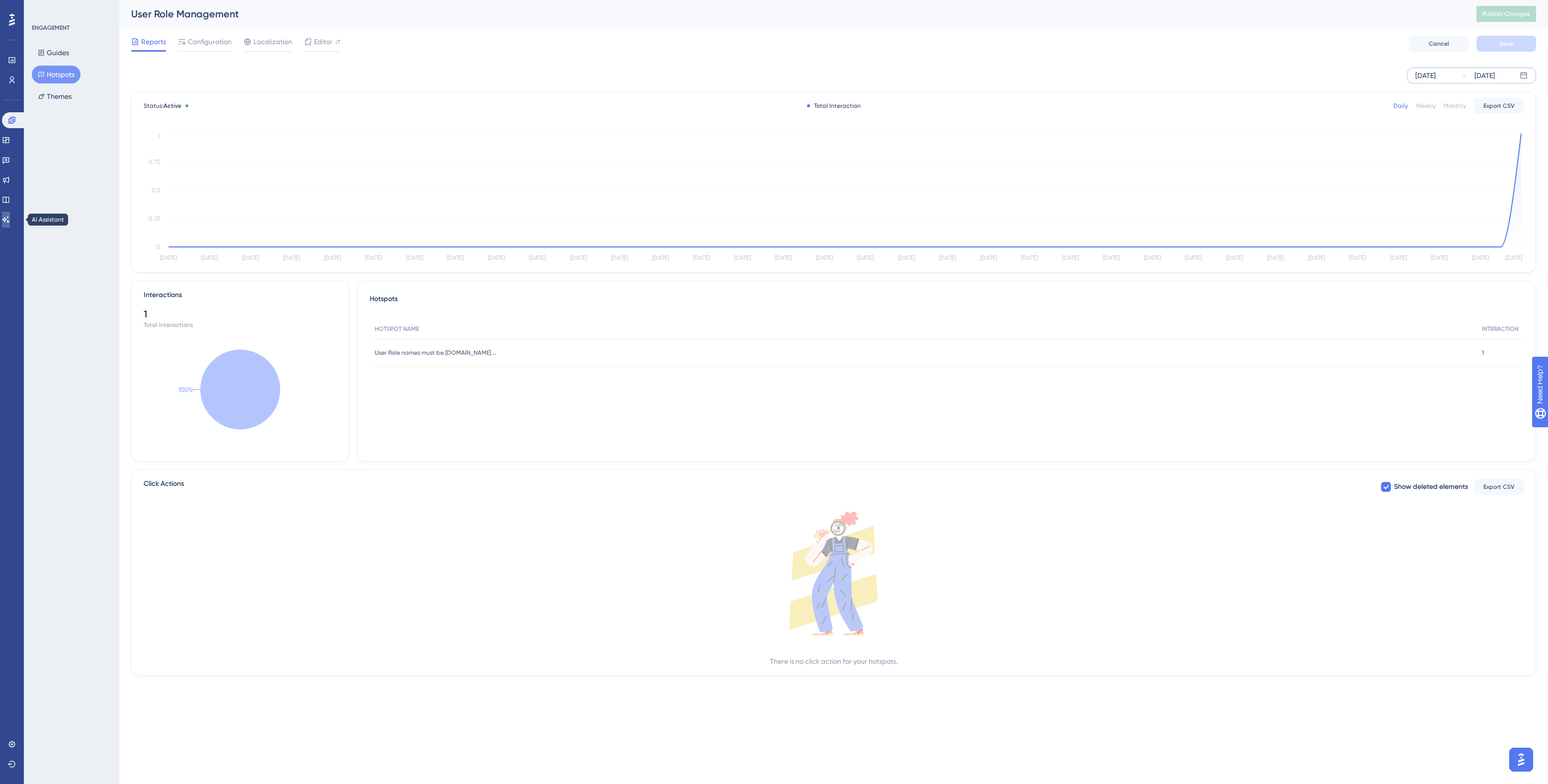
click at [10, 221] on icon at bounding box center [6, 220] width 8 height 8
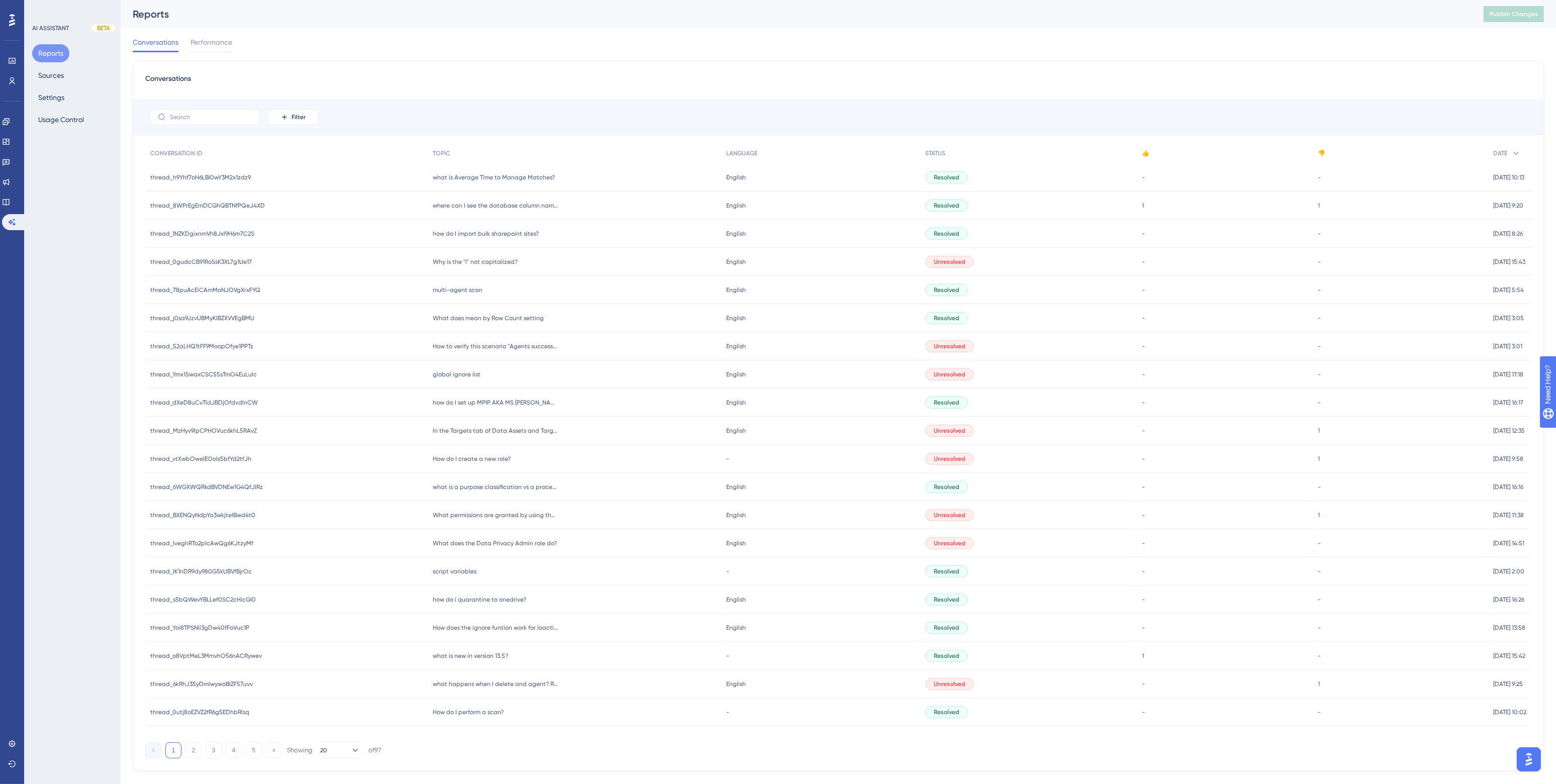
click at [516, 54] on div "Conversations Performance" at bounding box center [838, 44] width 1411 height 32
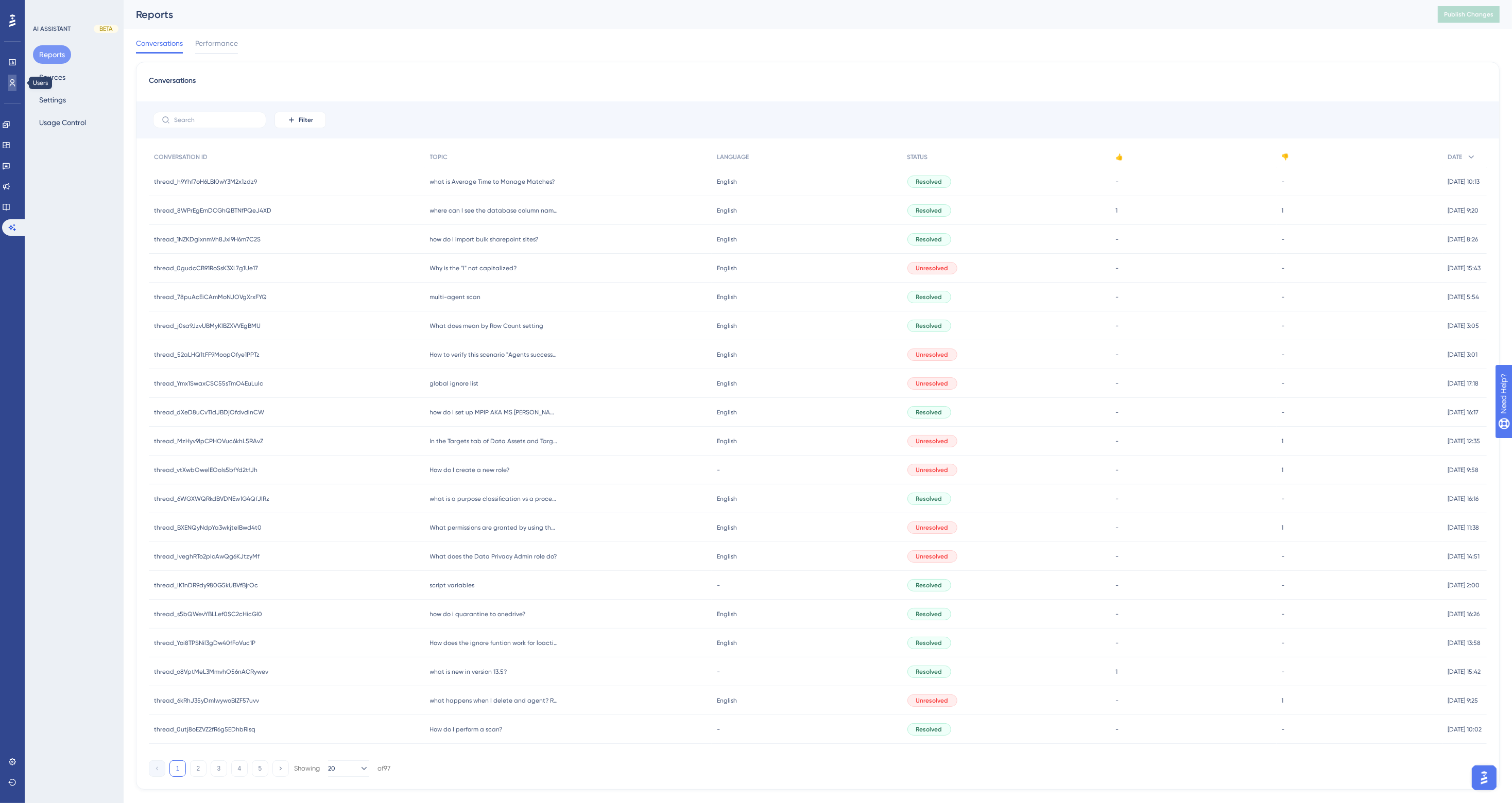
click at [15, 83] on icon at bounding box center [13, 83] width 8 height 8
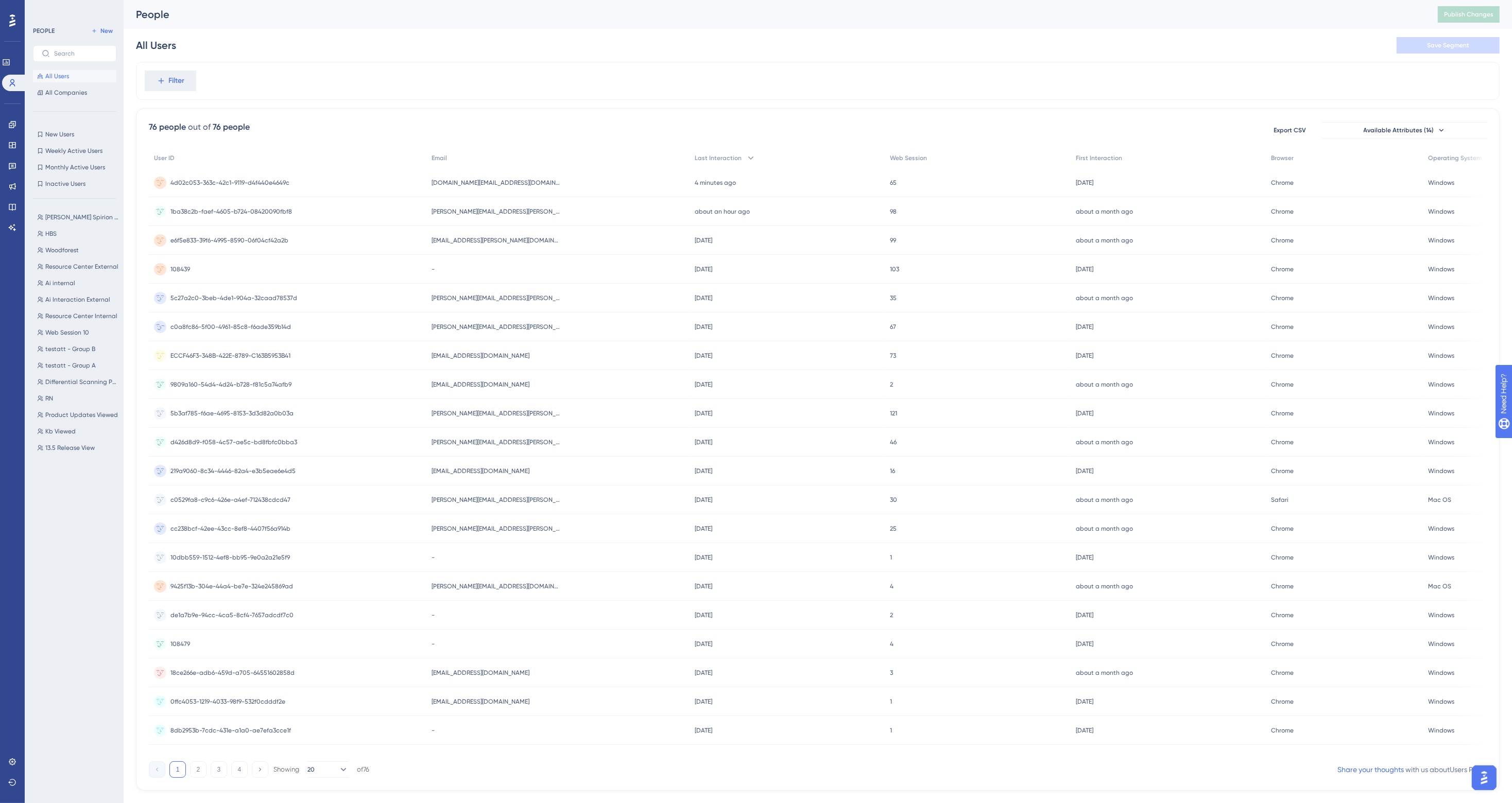
click at [530, 328] on div "[PERSON_NAME][EMAIL_ADDRESS][PERSON_NAME][DOMAIN_NAME] [PERSON_NAME][DOMAIN_NAM…" at bounding box center [558, 326] width 263 height 29
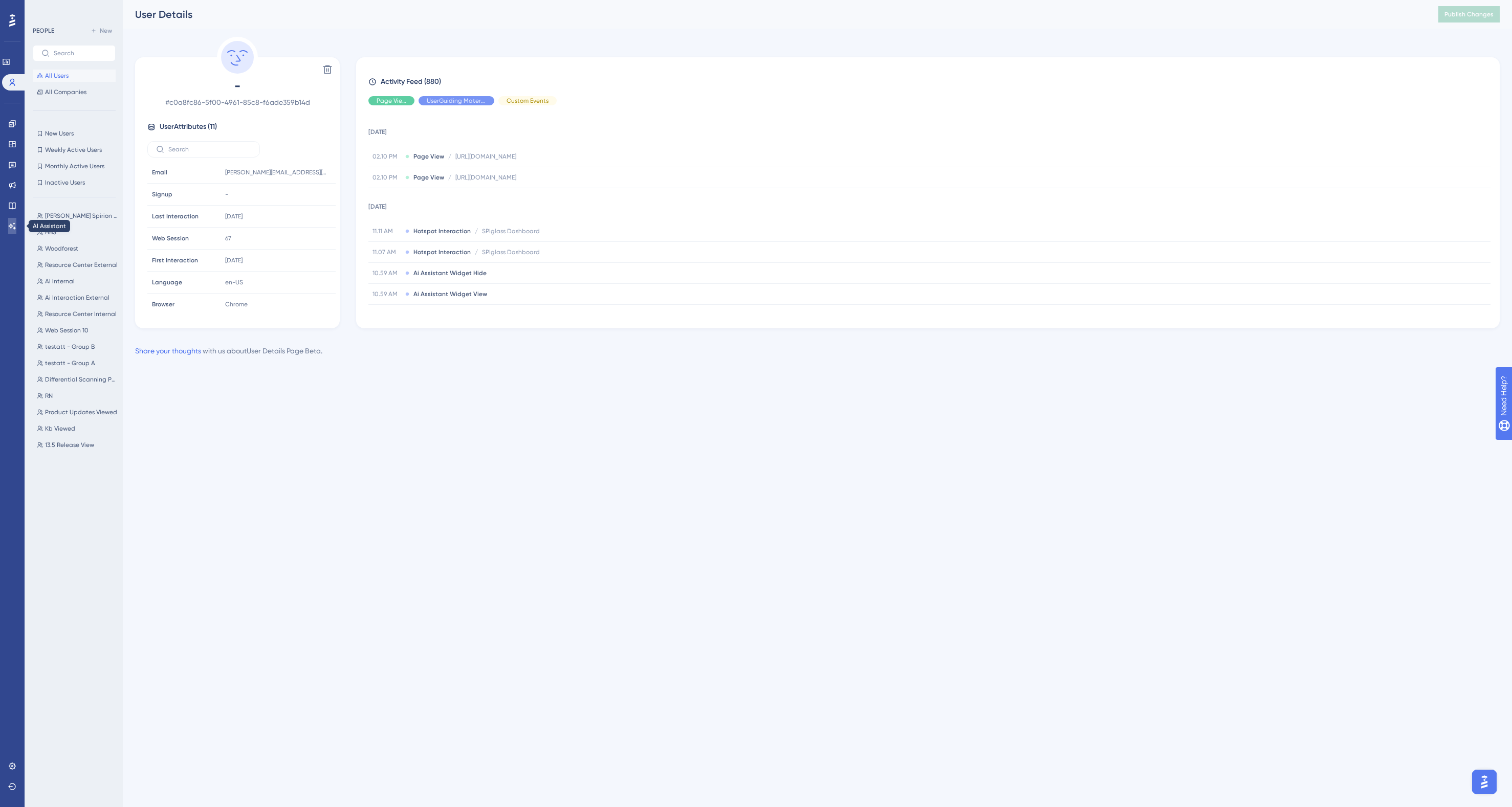
click at [13, 222] on icon at bounding box center [13, 226] width 8 height 8
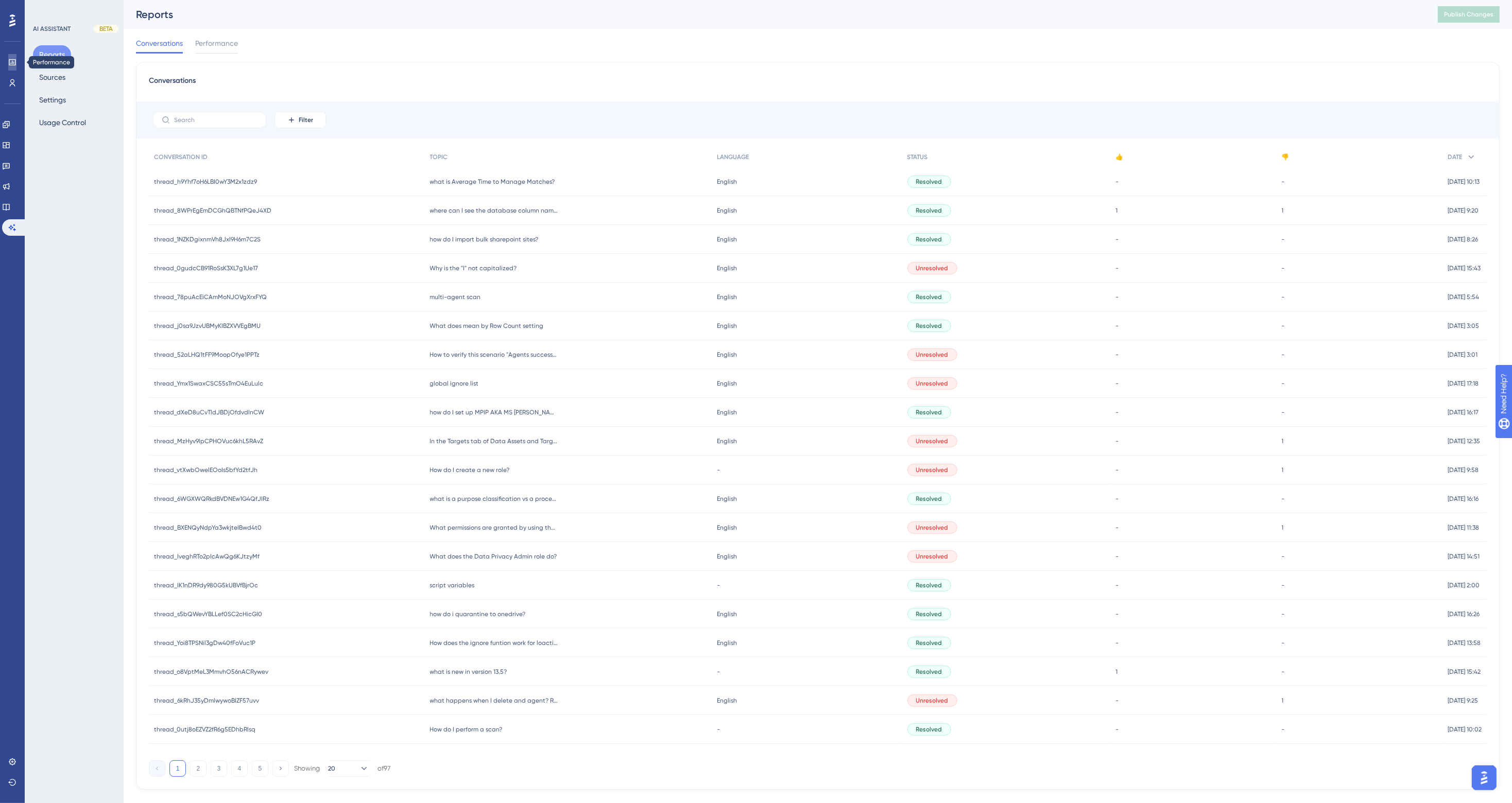
click at [9, 66] on icon at bounding box center [13, 62] width 8 height 8
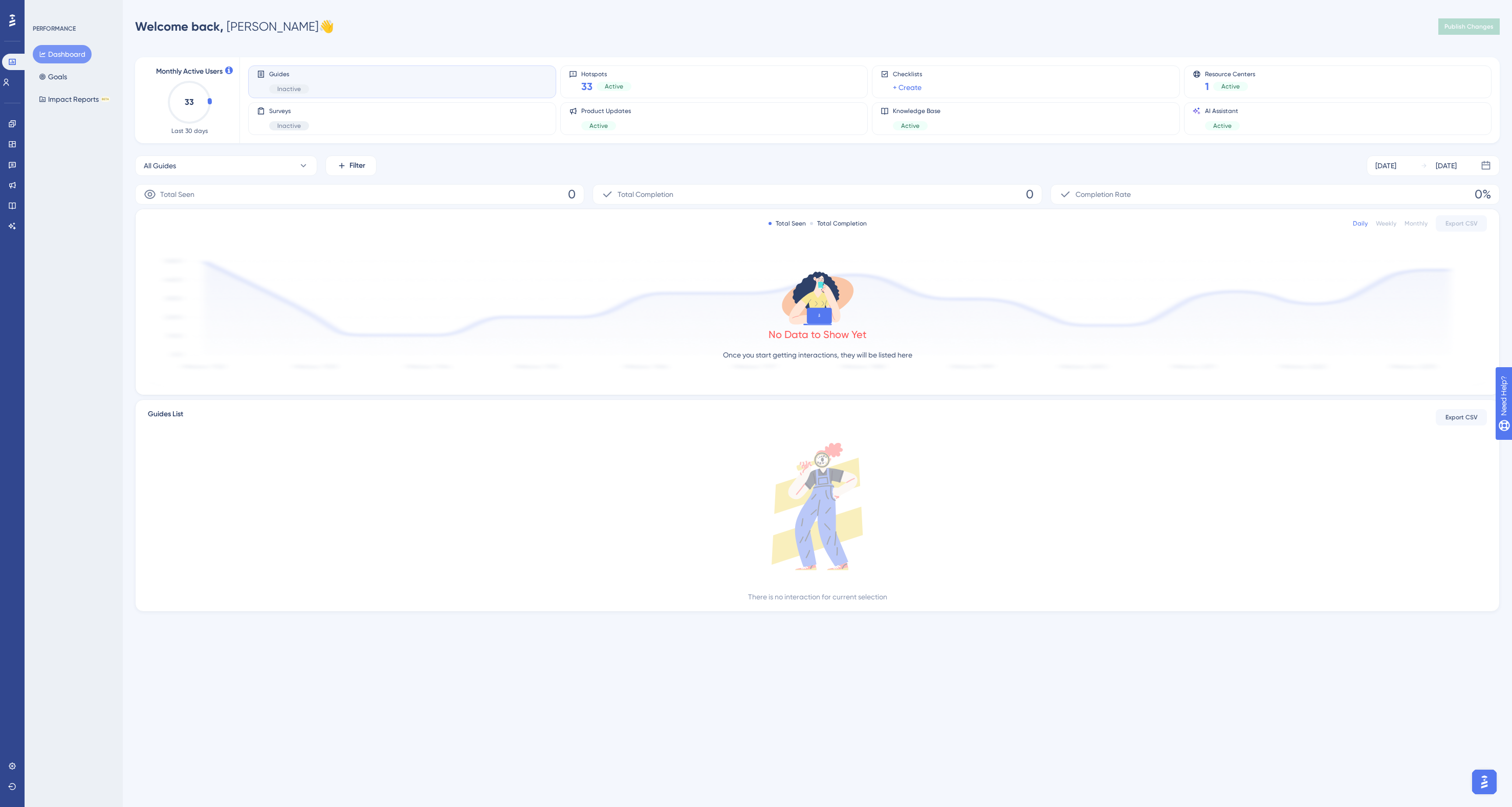
click at [415, 17] on div "Welcome back, [PERSON_NAME] 👋 Publish Changes" at bounding box center [817, 26] width 1364 height 20
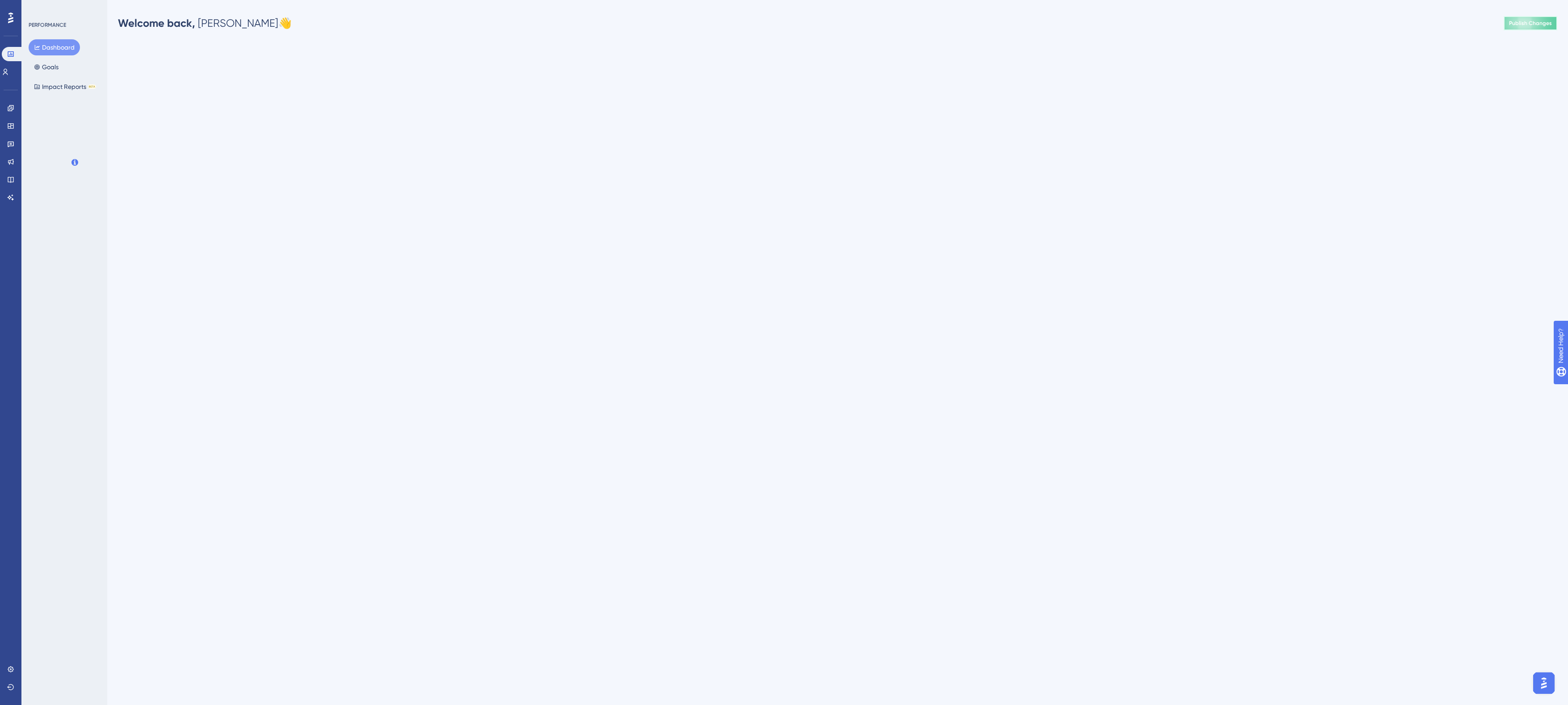
click at [1382, 23] on span "Publish Changes" at bounding box center [1530, 23] width 43 height 7
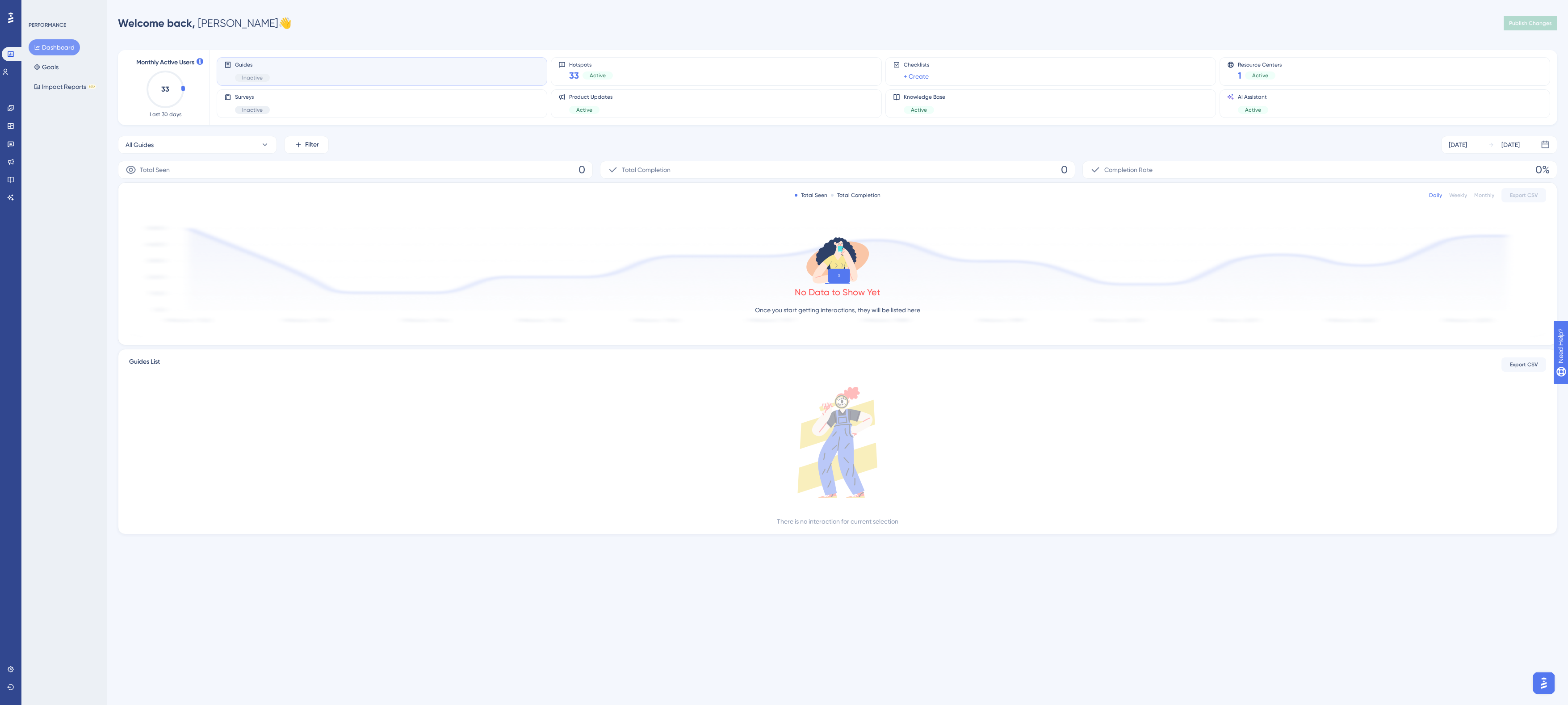
click at [276, 16] on div "Welcome back, [PERSON_NAME] 👋 Publish Changes" at bounding box center [838, 23] width 1440 height 18
click at [12, 192] on link at bounding box center [11, 197] width 7 height 14
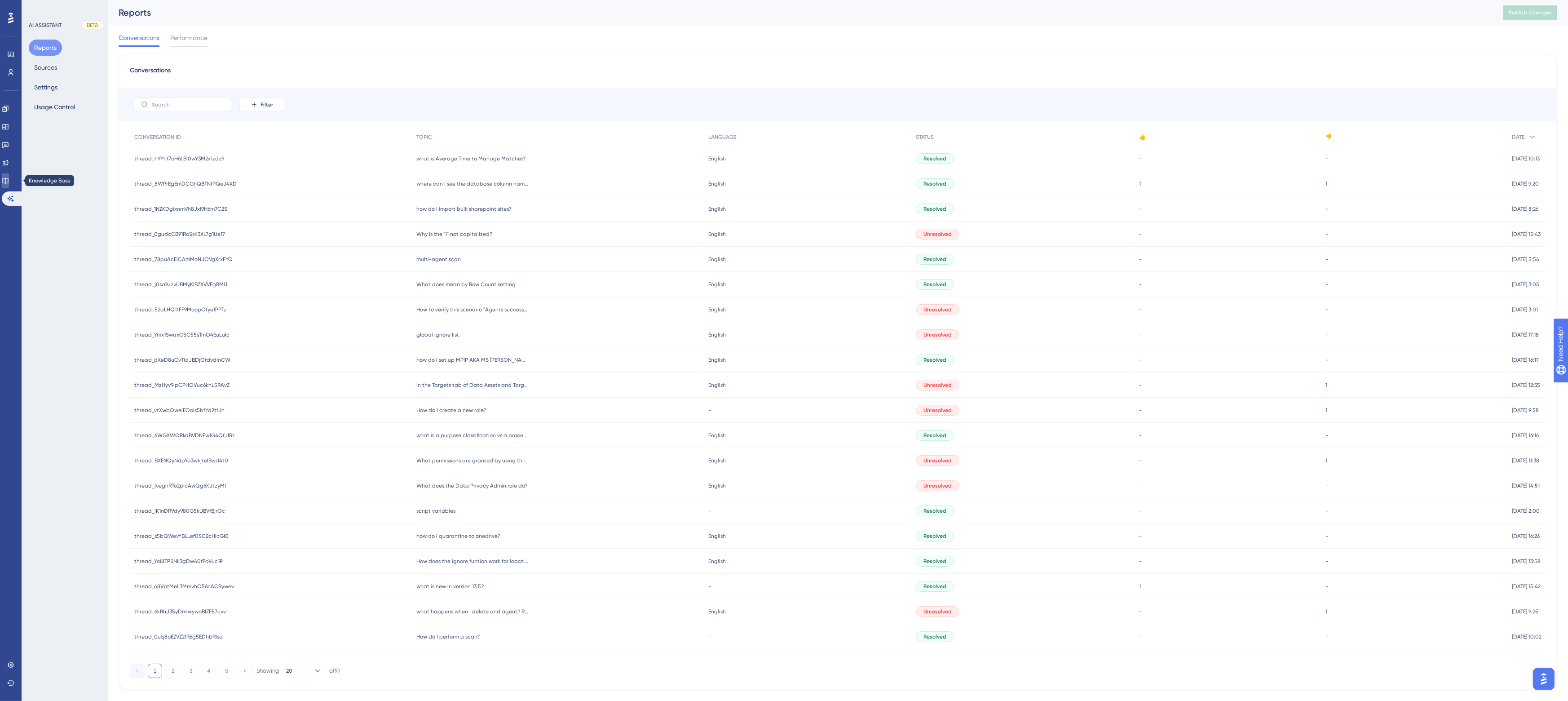
click at [9, 178] on icon at bounding box center [6, 181] width 7 height 7
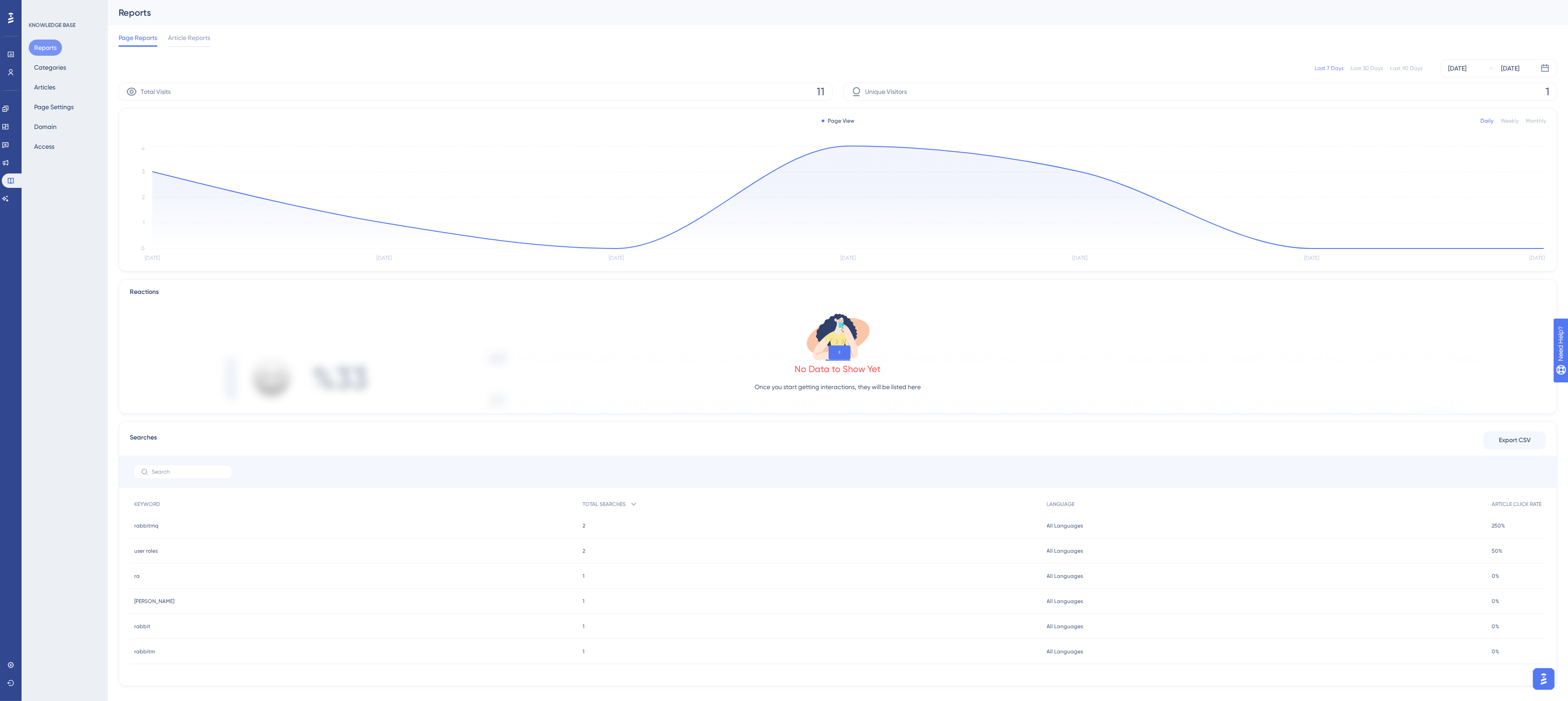
click at [1390, 67] on div "Last 90 Days" at bounding box center [1406, 69] width 32 height 7
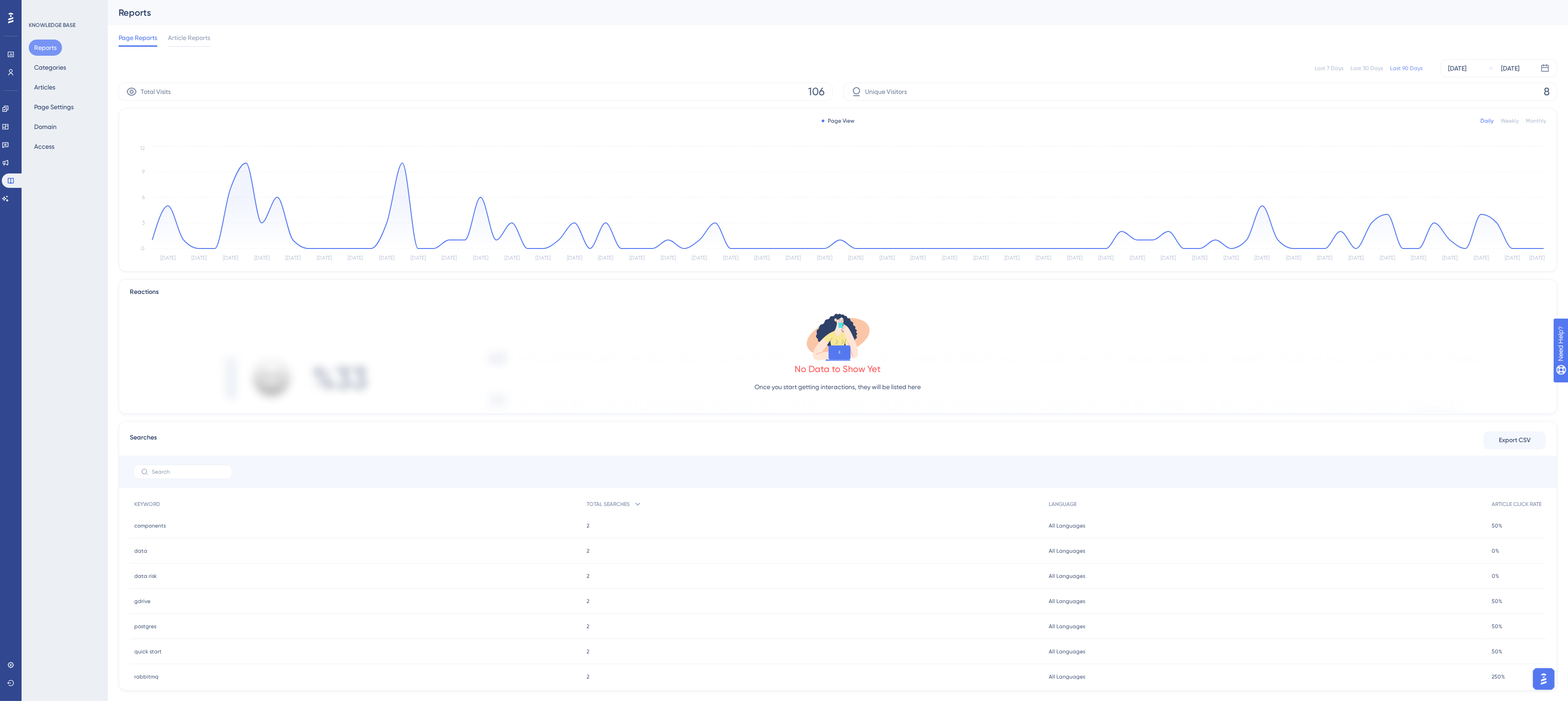
click at [379, 23] on div "Reports" at bounding box center [838, 12] width 1460 height 25
click at [637, 21] on div "Reports" at bounding box center [838, 12] width 1460 height 25
click at [349, 33] on div "Page Reports Article Reports" at bounding box center [838, 39] width 1439 height 29
click at [187, 35] on span "Article Reports" at bounding box center [189, 38] width 42 height 11
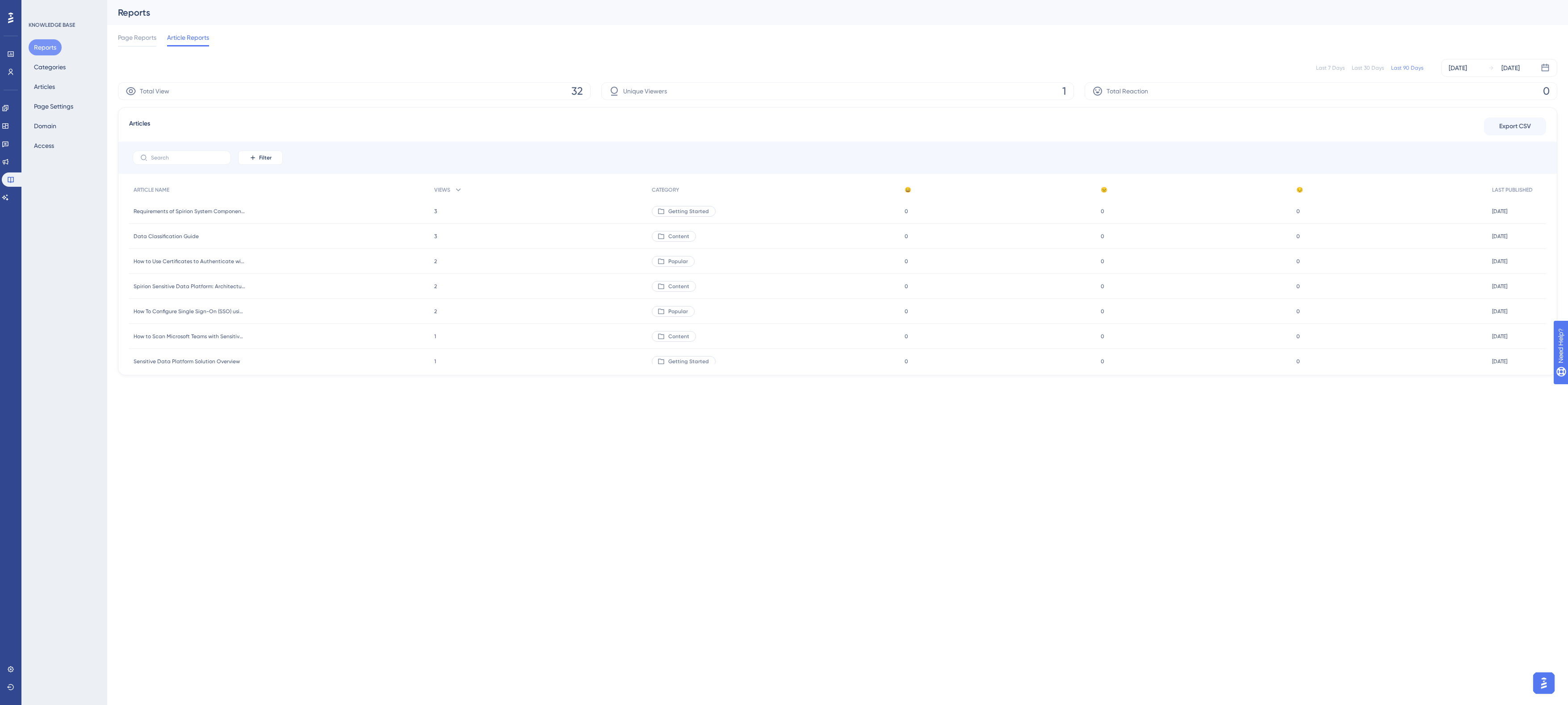
click at [380, 27] on div "Page Reports Article Reports" at bounding box center [838, 39] width 1440 height 29
click at [11, 63] on div "Performance Users" at bounding box center [11, 63] width 7 height 32
click at [11, 72] on icon at bounding box center [11, 72] width 5 height 6
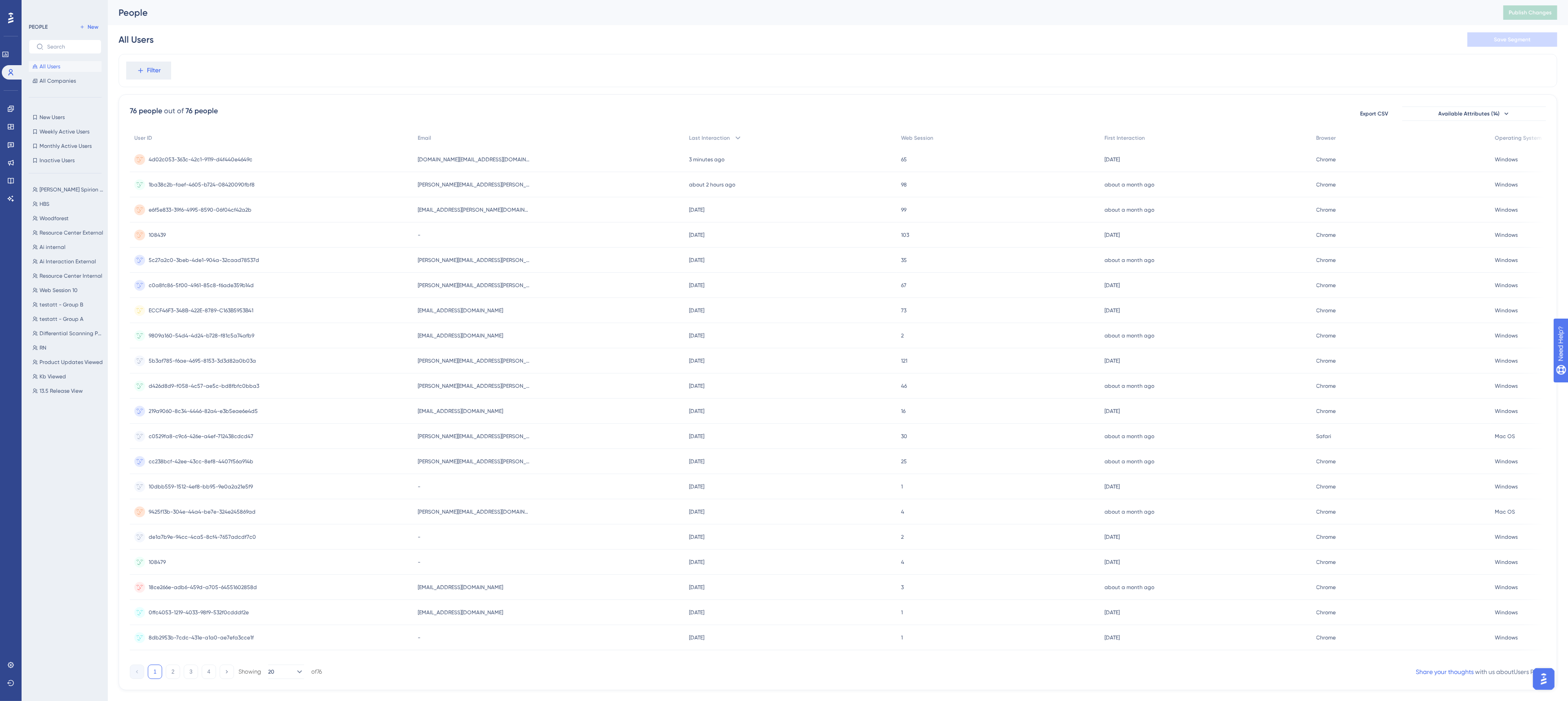
click at [435, 18] on div "People" at bounding box center [800, 12] width 1362 height 13
click at [477, 182] on span "[PERSON_NAME][EMAIL_ADDRESS][PERSON_NAME][DOMAIN_NAME]" at bounding box center [474, 185] width 112 height 7
